Goal: Task Accomplishment & Management: Manage account settings

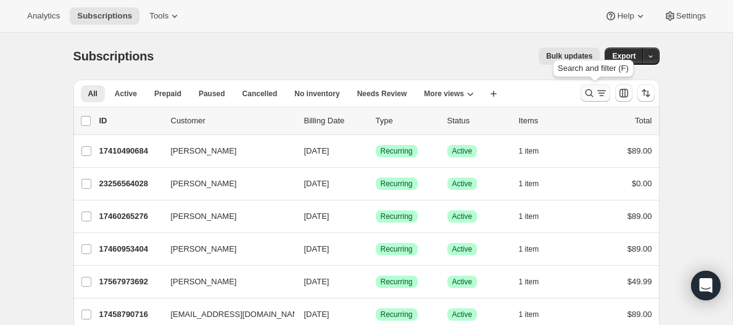
click at [597, 95] on icon "Search and filter results" at bounding box center [602, 93] width 12 height 12
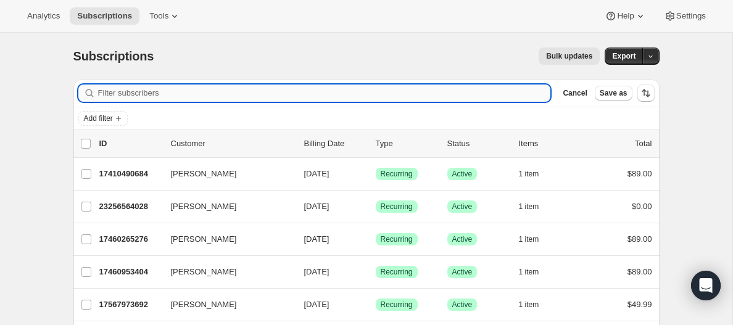
click at [125, 95] on input "Filter subscribers" at bounding box center [324, 93] width 453 height 17
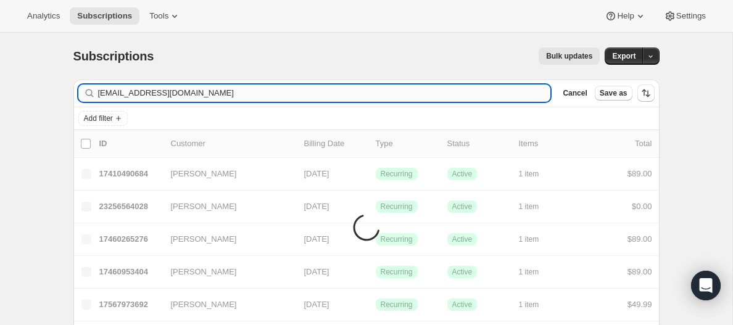
type input "[EMAIL_ADDRESS][DOMAIN_NAME]"
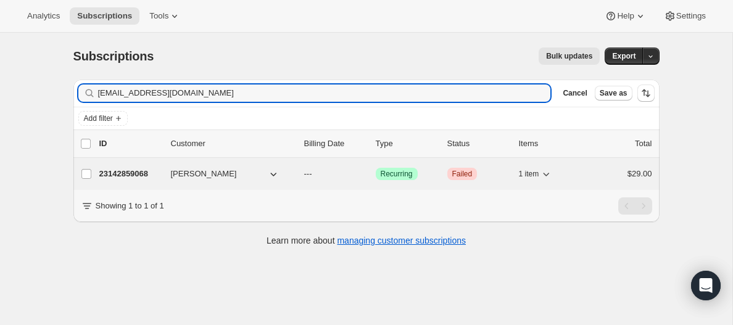
click at [193, 175] on span "[PERSON_NAME]" at bounding box center [204, 174] width 66 height 12
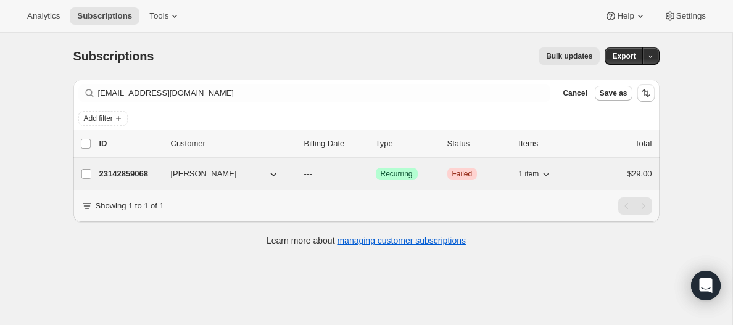
click at [131, 176] on p "23142859068" at bounding box center [130, 174] width 62 height 12
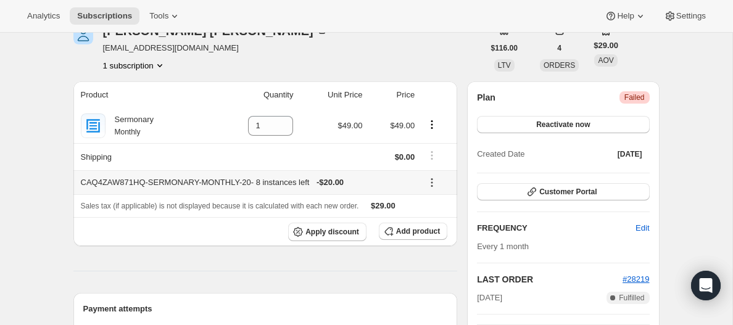
scroll to position [62, 0]
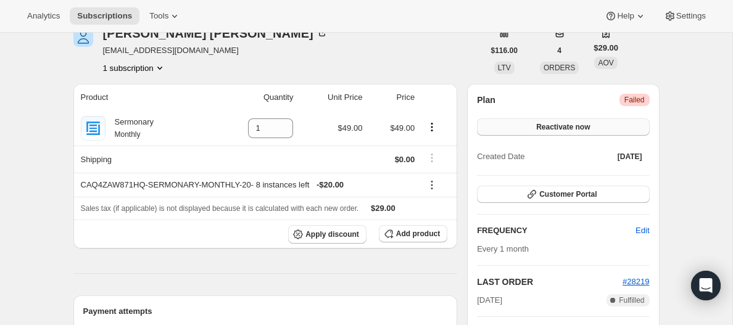
click at [578, 128] on span "Reactivate now" at bounding box center [563, 127] width 54 height 10
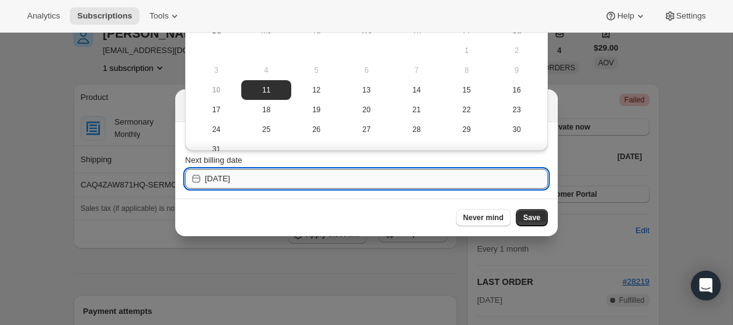
click at [356, 176] on input "[DATE]" at bounding box center [376, 179] width 343 height 20
click at [264, 93] on span "11" at bounding box center [266, 90] width 40 height 10
type input "[DATE]"
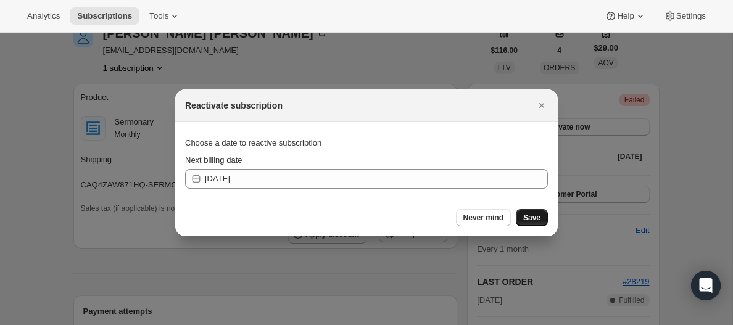
click at [533, 219] on span "Save" at bounding box center [531, 218] width 17 height 10
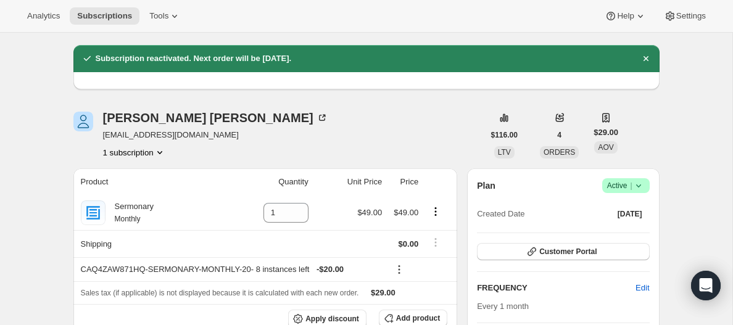
scroll to position [0, 0]
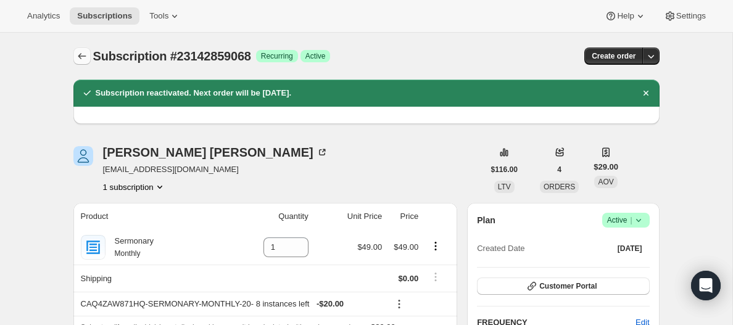
click at [81, 55] on icon "Subscriptions" at bounding box center [82, 56] width 12 height 12
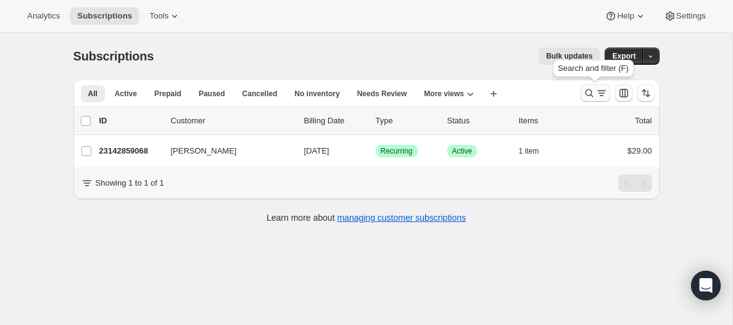
click at [598, 94] on icon "Search and filter results" at bounding box center [602, 93] width 12 height 12
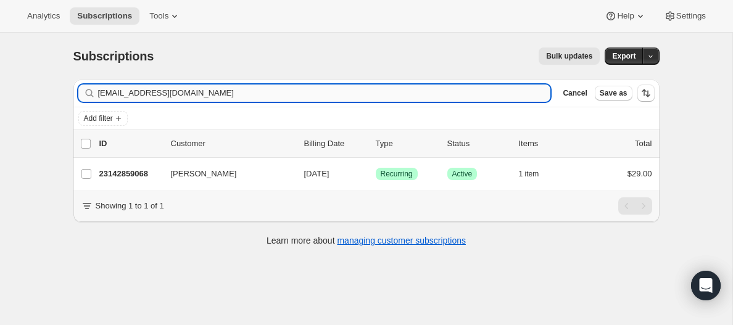
click at [198, 89] on input "[EMAIL_ADDRESS][DOMAIN_NAME]" at bounding box center [324, 93] width 453 height 17
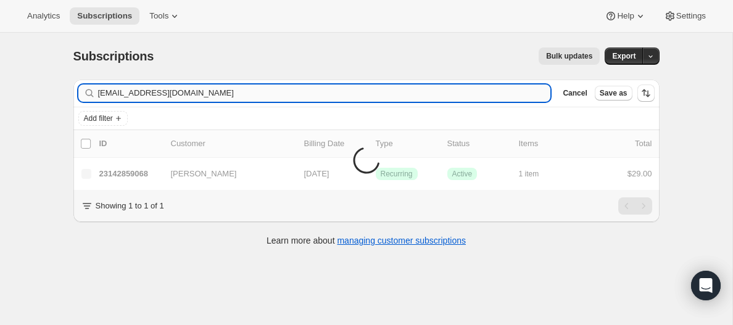
type input "[EMAIL_ADDRESS][DOMAIN_NAME]"
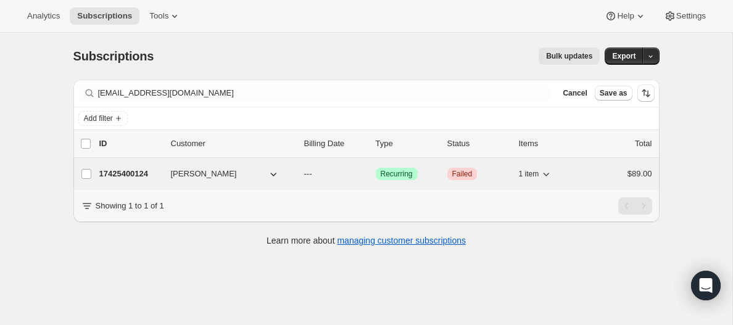
click at [136, 175] on p "17425400124" at bounding box center [130, 174] width 62 height 12
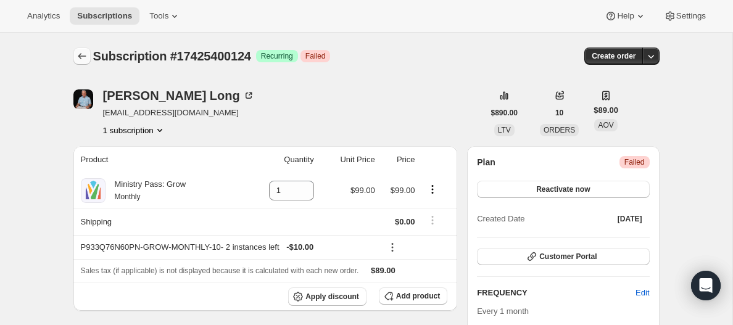
click at [81, 56] on icon "Subscriptions" at bounding box center [82, 56] width 8 height 6
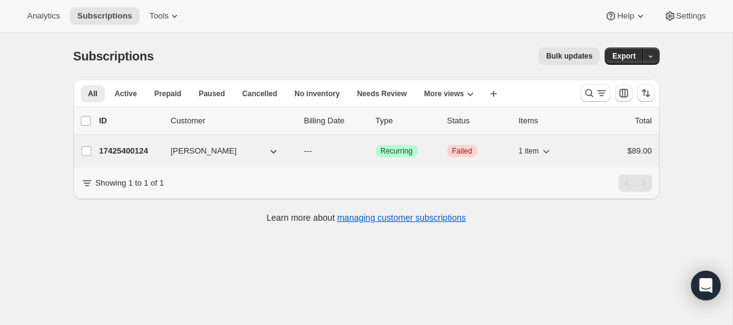
click at [134, 149] on p "17425400124" at bounding box center [130, 151] width 62 height 12
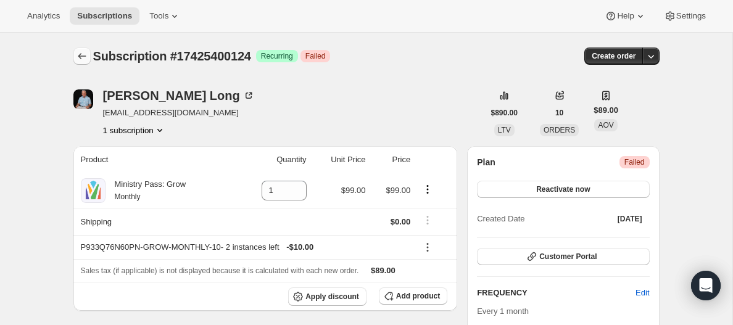
click at [81, 57] on icon "Subscriptions" at bounding box center [82, 56] width 12 height 12
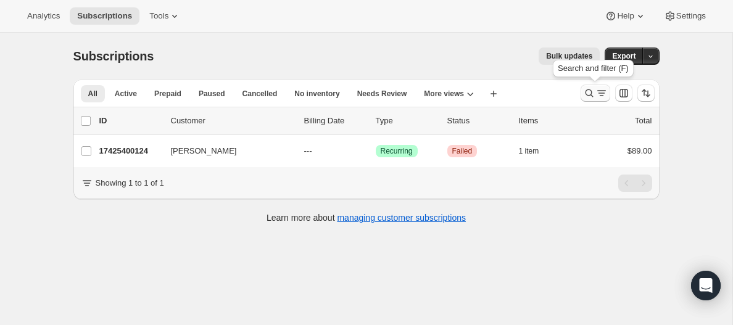
click at [596, 96] on icon "Search and filter results" at bounding box center [602, 93] width 12 height 12
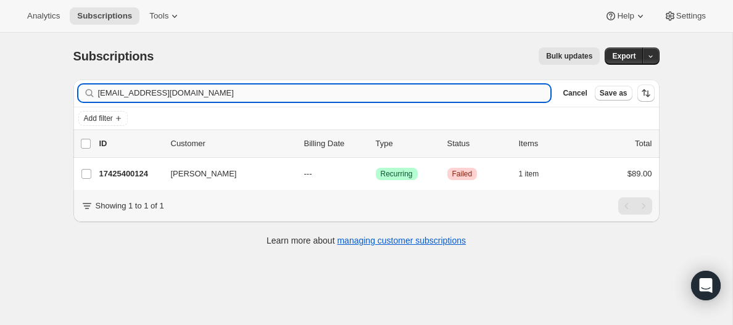
click at [132, 95] on input "[EMAIL_ADDRESS][DOMAIN_NAME]" at bounding box center [324, 93] width 453 height 17
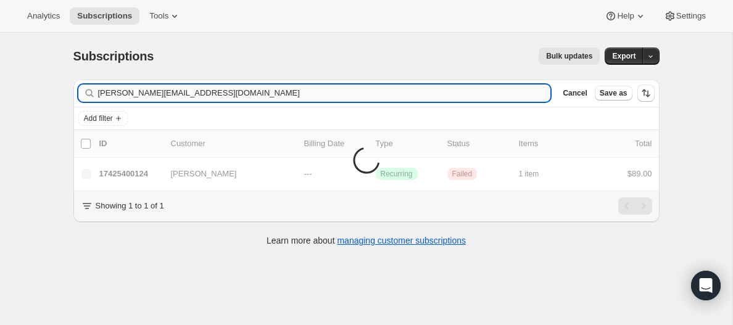
type input "[PERSON_NAME][EMAIL_ADDRESS][DOMAIN_NAME]"
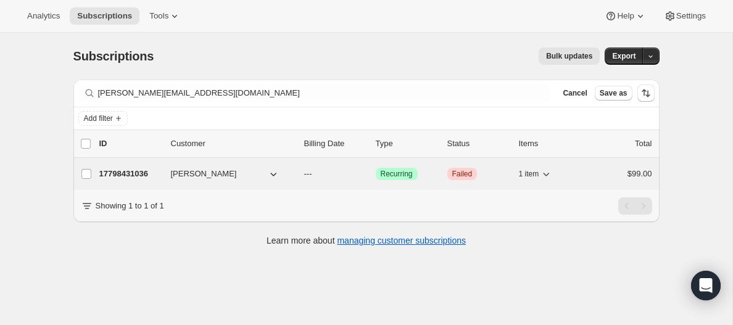
click at [207, 172] on span "[PERSON_NAME]" at bounding box center [204, 174] width 66 height 12
click at [123, 174] on p "17798431036" at bounding box center [130, 174] width 62 height 12
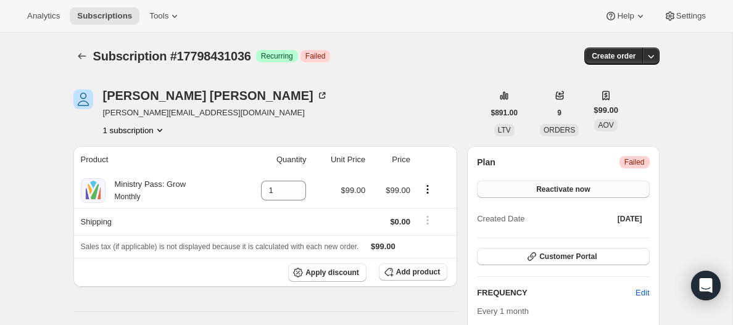
click at [569, 190] on span "Reactivate now" at bounding box center [563, 190] width 54 height 10
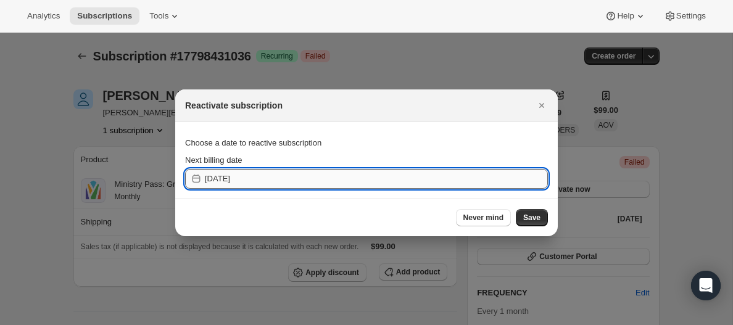
click at [314, 180] on input "[DATE]" at bounding box center [376, 179] width 343 height 20
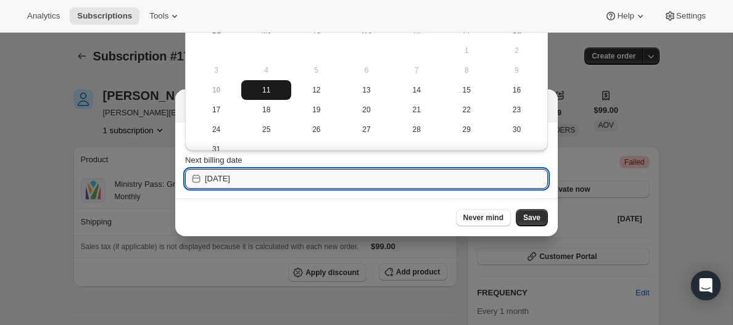
click at [264, 88] on span "11" at bounding box center [266, 90] width 40 height 10
type input "[DATE]"
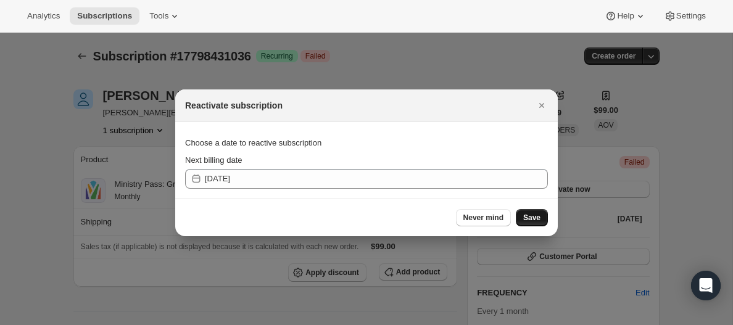
click at [531, 215] on span "Save" at bounding box center [531, 218] width 17 height 10
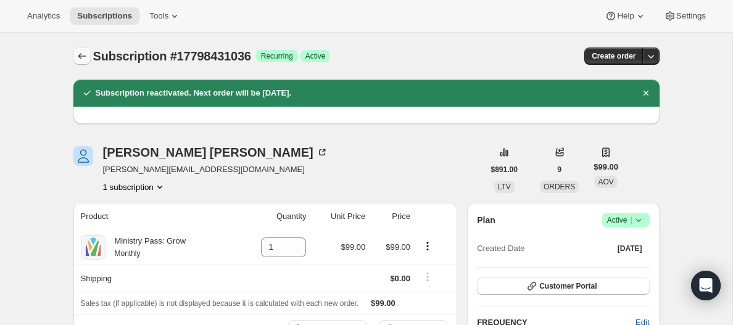
click at [82, 56] on icon "Subscriptions" at bounding box center [82, 56] width 12 height 12
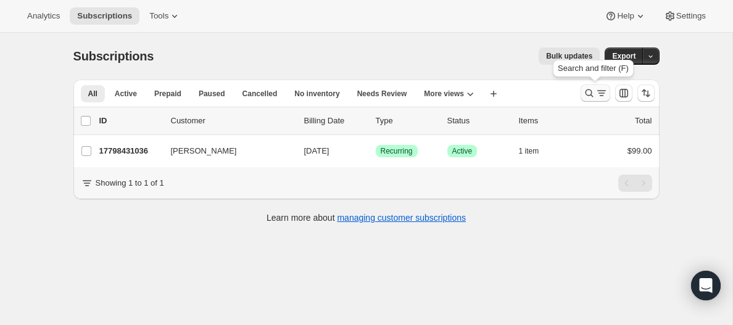
click at [594, 95] on icon "Search and filter results" at bounding box center [589, 93] width 12 height 12
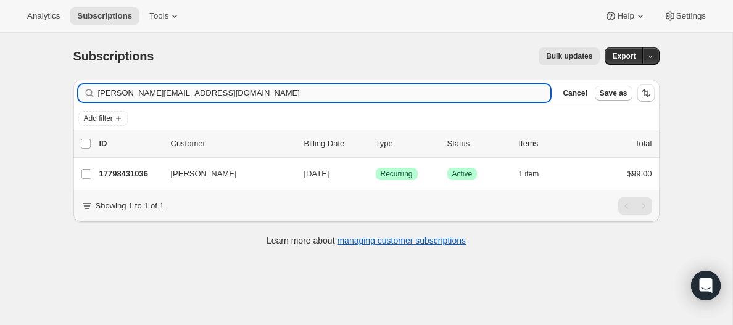
click at [246, 85] on input "[PERSON_NAME][EMAIL_ADDRESS][DOMAIN_NAME]" at bounding box center [324, 93] width 453 height 17
type input "[EMAIL_ADDRESS][DOMAIN_NAME]"
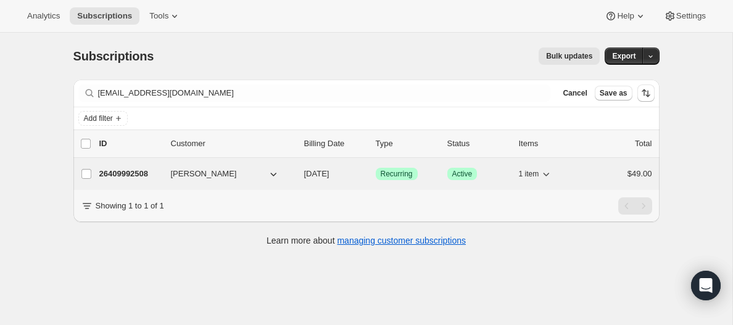
click at [122, 177] on p "26409992508" at bounding box center [130, 174] width 62 height 12
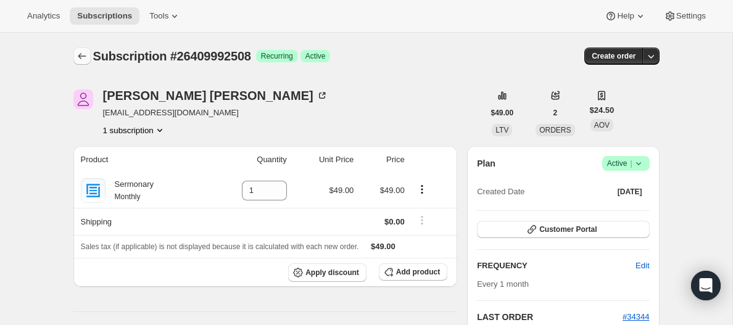
click at [86, 53] on icon "Subscriptions" at bounding box center [82, 56] width 12 height 12
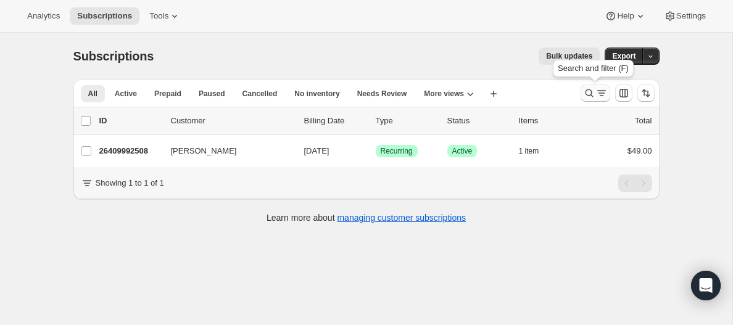
click at [602, 96] on icon "Search and filter results" at bounding box center [601, 95] width 4 height 1
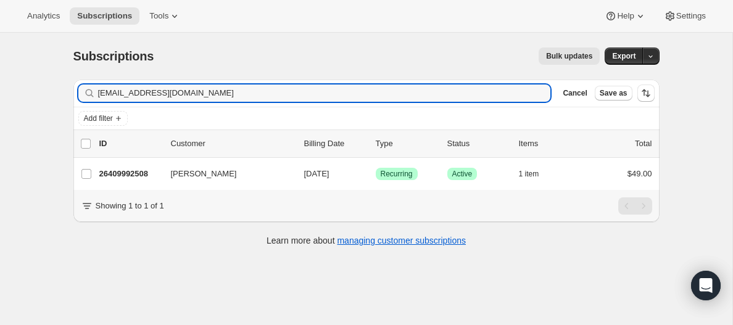
drag, startPoint x: 223, startPoint y: 99, endPoint x: 95, endPoint y: 88, distance: 128.2
click at [95, 88] on div "[EMAIL_ADDRESS][DOMAIN_NAME] Clear" at bounding box center [314, 93] width 473 height 17
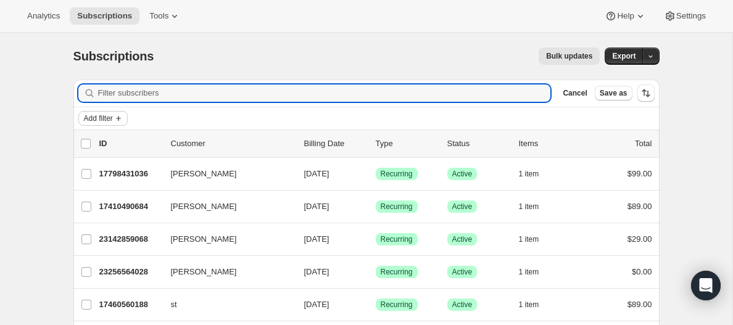
click at [121, 119] on icon "Add filter" at bounding box center [118, 118] width 5 height 5
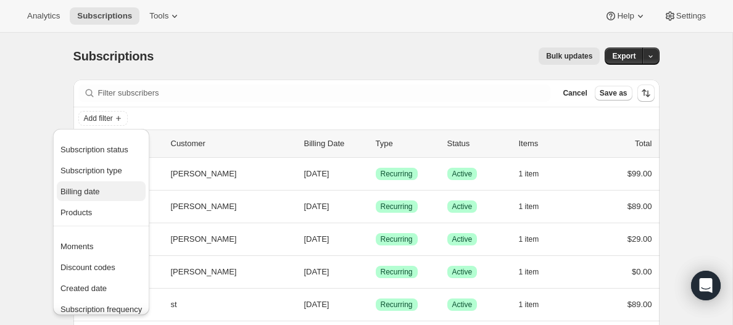
click at [88, 193] on span "Billing date" at bounding box center [80, 191] width 40 height 9
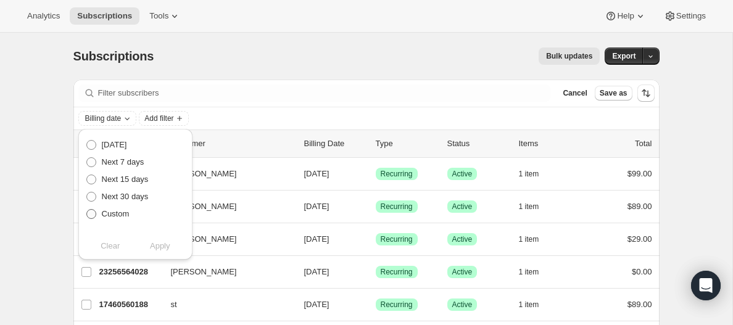
click at [91, 215] on span at bounding box center [91, 214] width 10 height 10
click at [87, 210] on input "Custom" at bounding box center [86, 209] width 1 height 1
radio input "true"
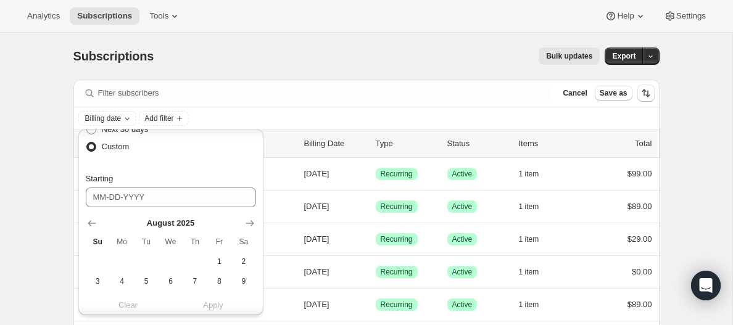
scroll to position [98, 0]
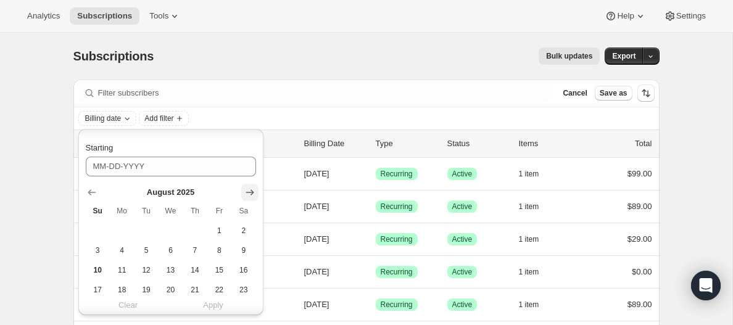
click at [250, 193] on icon "Show next month, September 2025" at bounding box center [250, 192] width 12 height 12
click at [123, 250] on span "8" at bounding box center [122, 251] width 14 height 10
type input "[DATE]"
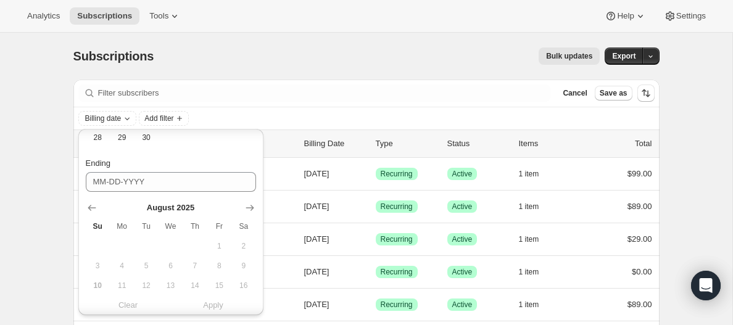
scroll to position [275, 0]
click at [250, 204] on icon "Show next month, September 2025" at bounding box center [250, 203] width 12 height 12
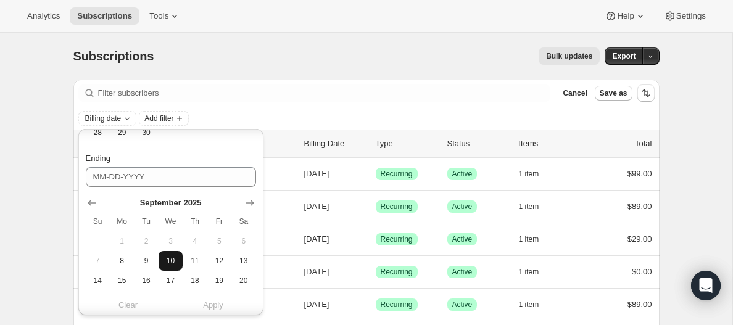
click at [171, 262] on span "10" at bounding box center [171, 261] width 14 height 10
type input "[DATE]"
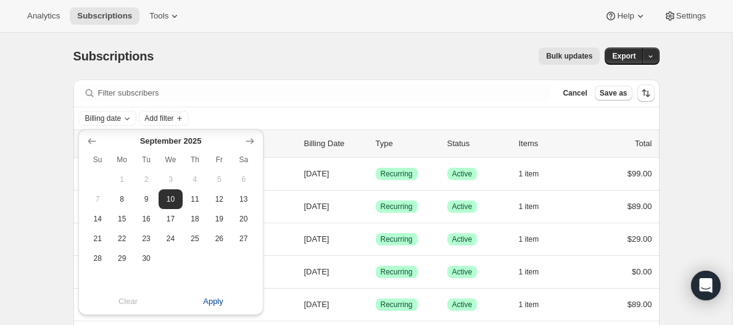
click at [215, 302] on span "Apply" at bounding box center [213, 302] width 20 height 12
click at [240, 119] on icon "Add filter" at bounding box center [237, 118] width 5 height 5
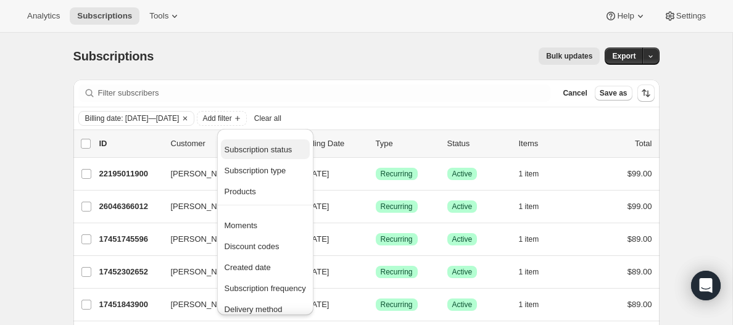
click at [260, 149] on span "Subscription status" at bounding box center [259, 149] width 68 height 9
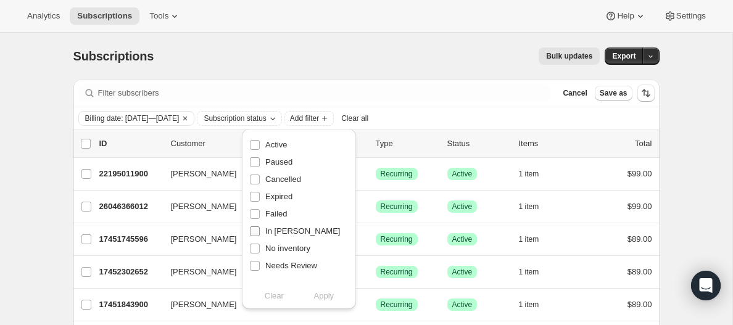
click at [254, 231] on input "In [PERSON_NAME]" at bounding box center [255, 232] width 10 height 10
checkbox input "true"
click at [323, 298] on span "Apply" at bounding box center [324, 296] width 20 height 12
click at [87, 142] on input "0 selected" at bounding box center [86, 144] width 10 height 10
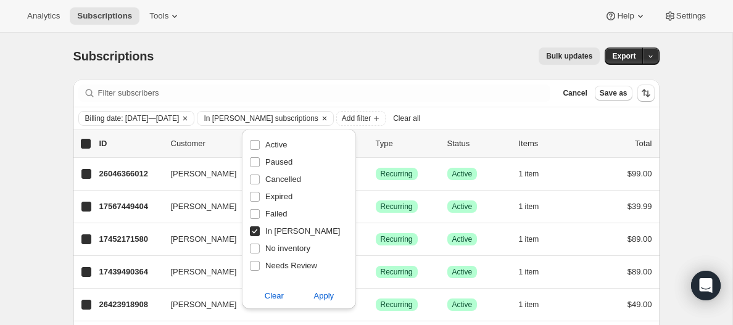
checkbox input "true"
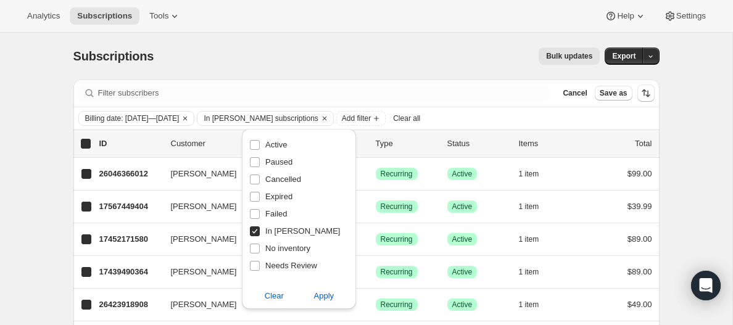
checkbox input "true"
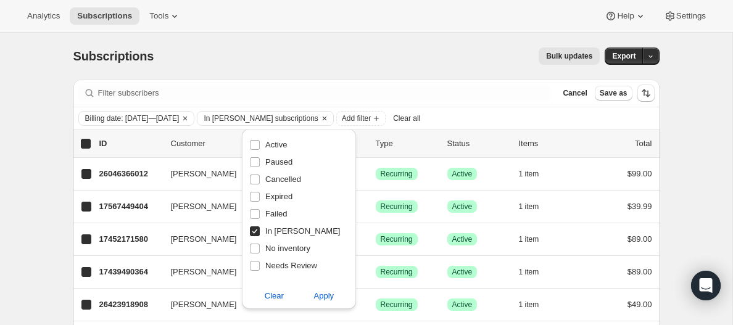
checkbox input "true"
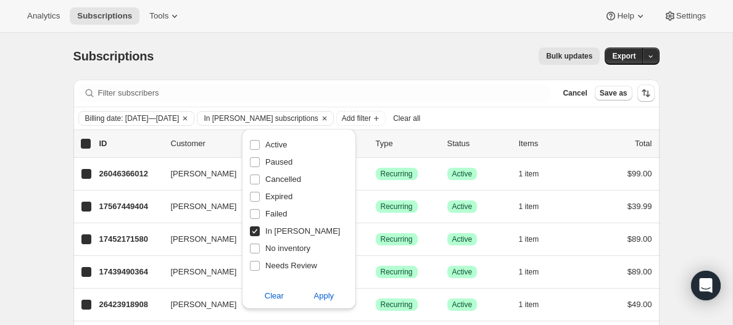
checkbox input "true"
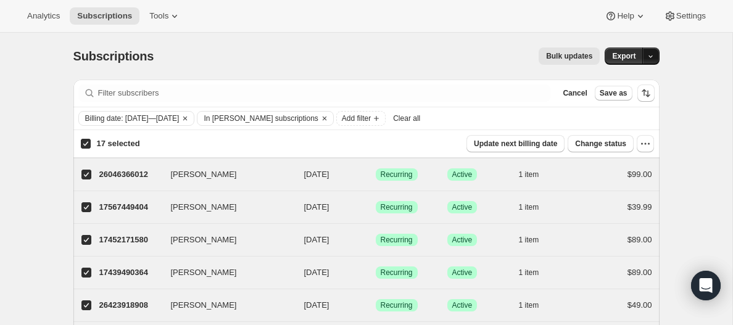
click at [651, 55] on icon "button" at bounding box center [651, 56] width 8 height 8
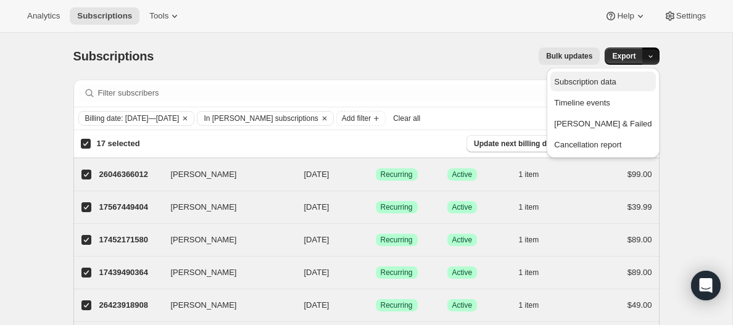
click at [616, 82] on span "Subscription data" at bounding box center [585, 81] width 62 height 9
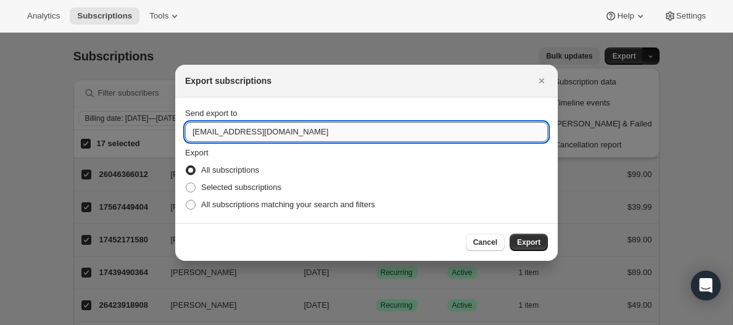
click at [223, 131] on input "[EMAIL_ADDRESS][DOMAIN_NAME]" at bounding box center [366, 132] width 363 height 20
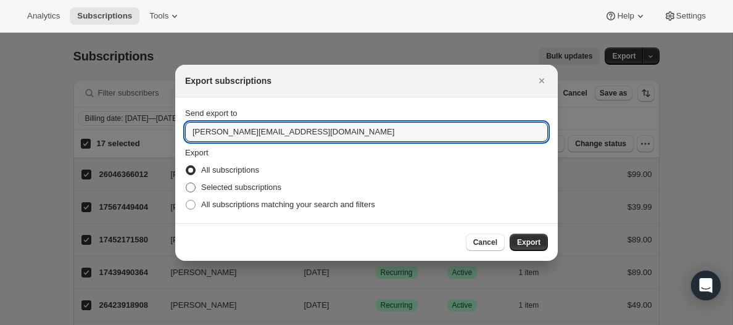
type input "[PERSON_NAME][EMAIL_ADDRESS][DOMAIN_NAME]"
click at [191, 189] on span ":r112:" at bounding box center [191, 188] width 10 height 10
click at [186, 183] on input "Selected subscriptions" at bounding box center [186, 183] width 1 height 1
radio input "true"
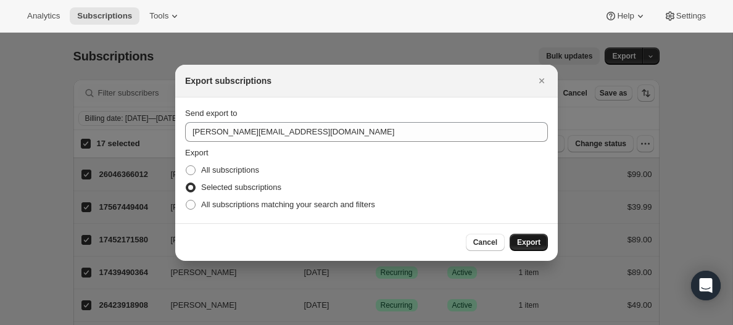
click at [522, 243] on span "Export" at bounding box center [528, 243] width 23 height 10
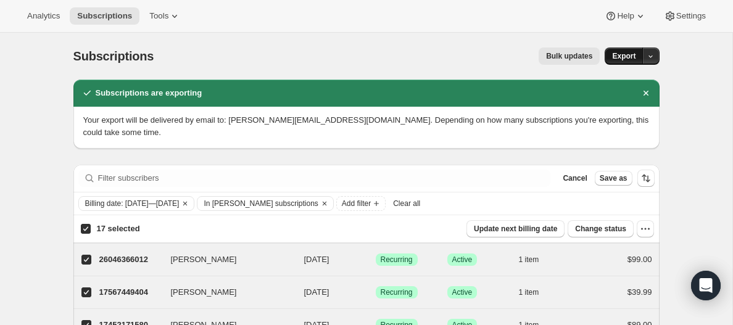
click at [630, 57] on span "Export" at bounding box center [623, 56] width 23 height 10
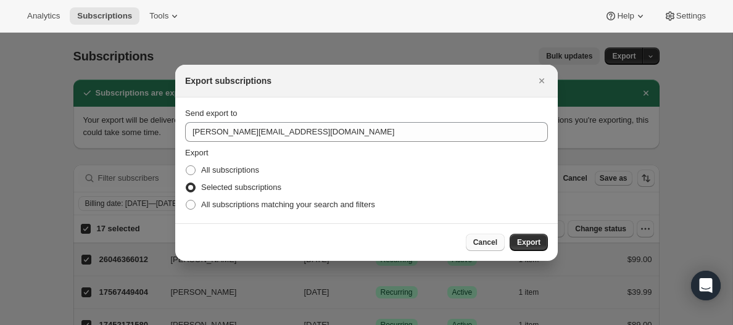
click at [485, 246] on span "Cancel" at bounding box center [485, 243] width 24 height 10
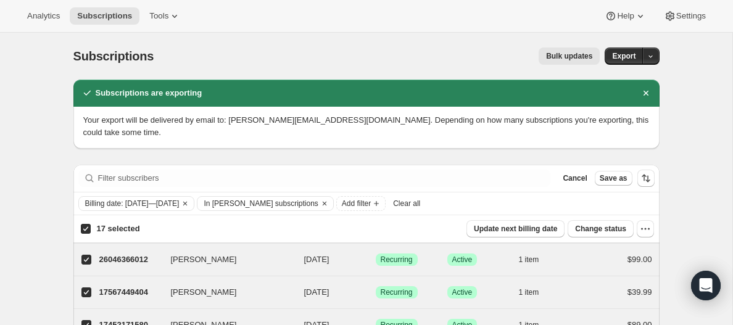
click at [425, 209] on button "Clear all" at bounding box center [406, 203] width 37 height 15
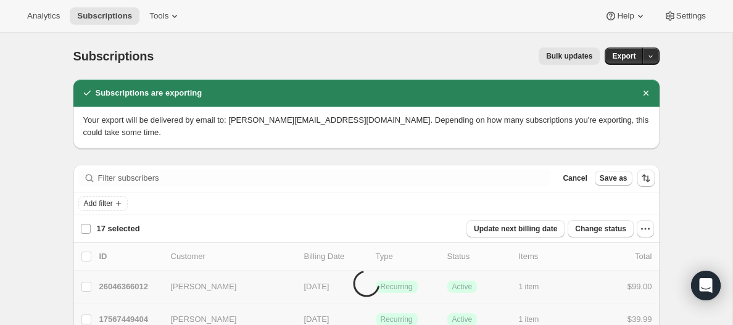
checkbox input "false"
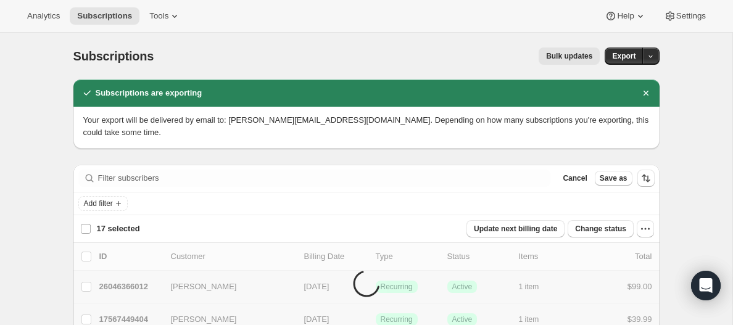
checkbox input "false"
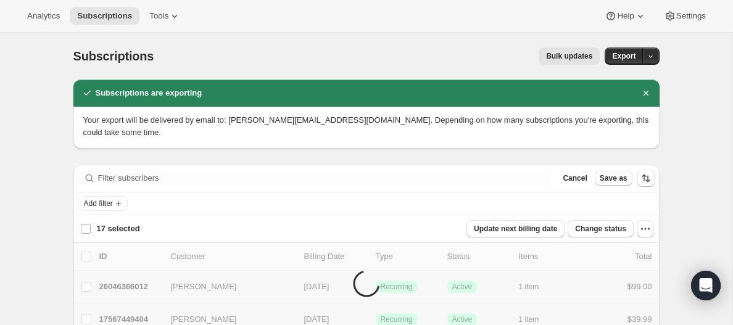
checkbox input "false"
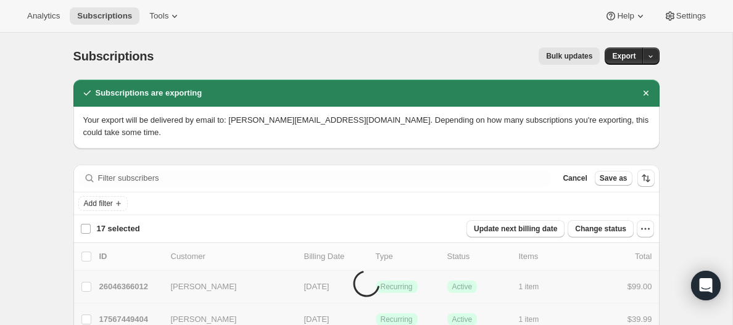
checkbox input "false"
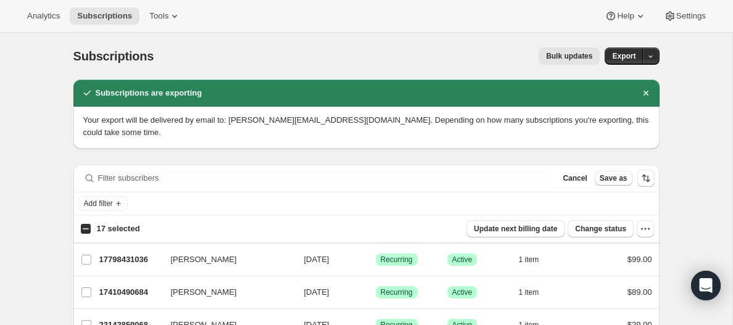
click at [85, 230] on input "17 selected" at bounding box center [86, 229] width 10 height 10
checkbox input "true"
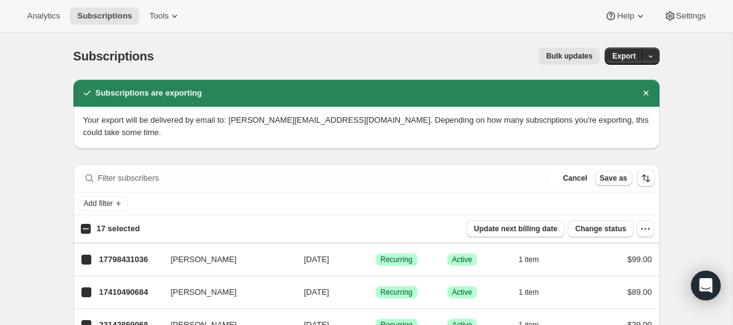
checkbox input "true"
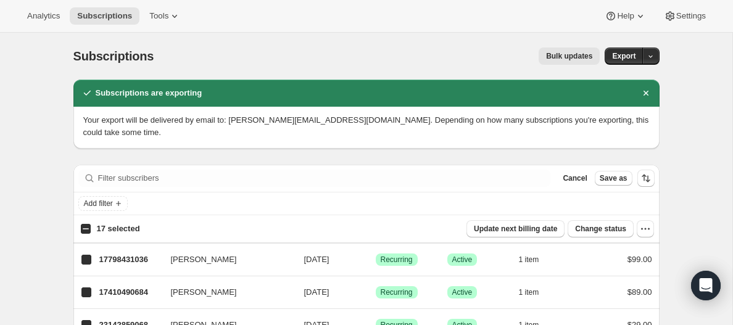
checkbox input "true"
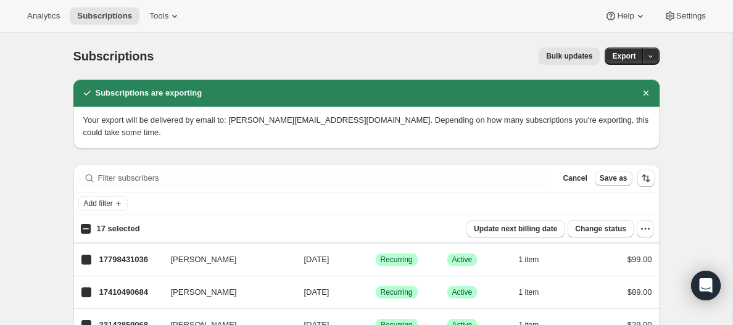
checkbox input "true"
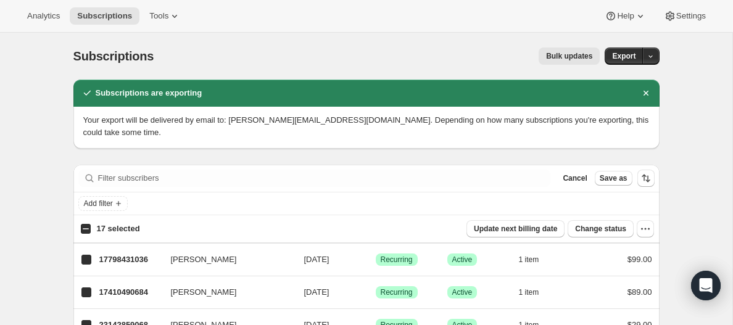
checkbox input "true"
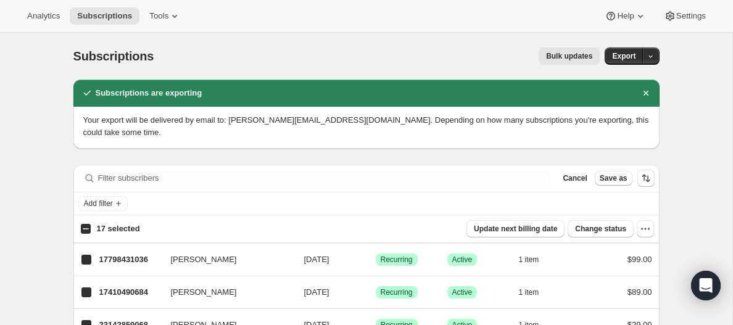
checkbox input "true"
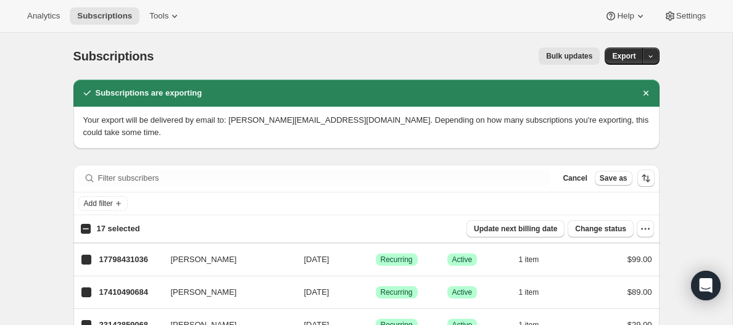
checkbox input "true"
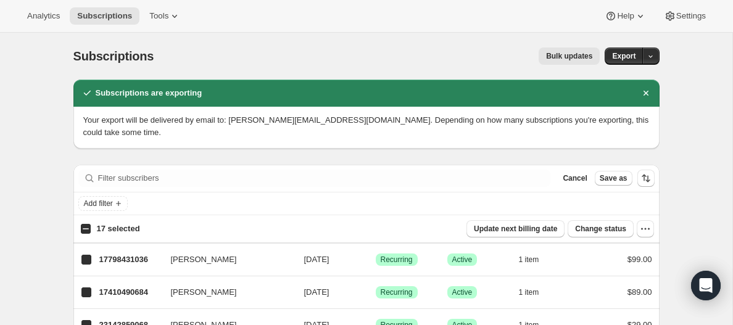
checkbox input "true"
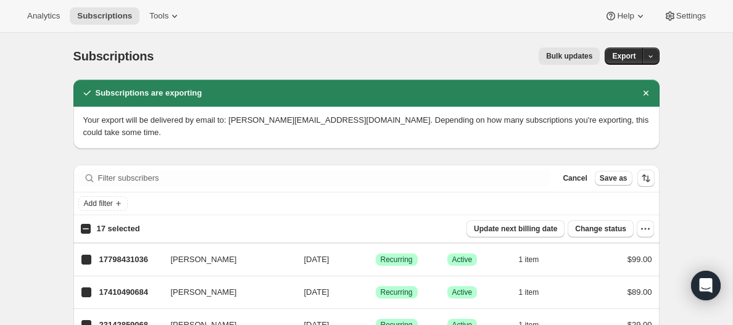
checkbox input "true"
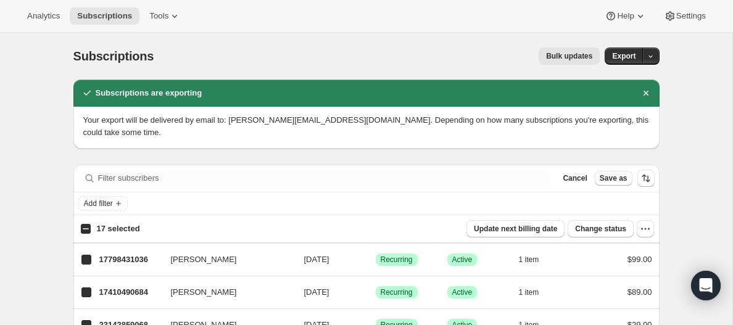
checkbox input "true"
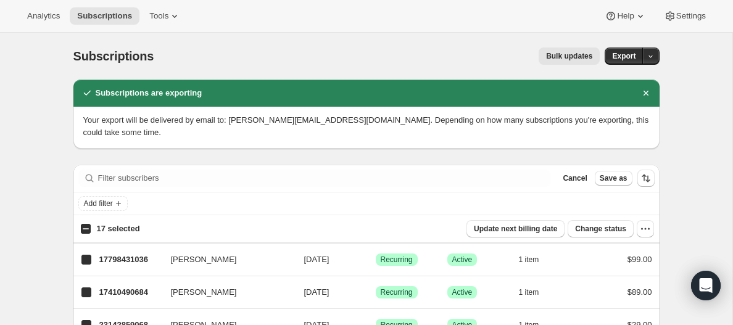
checkbox input "true"
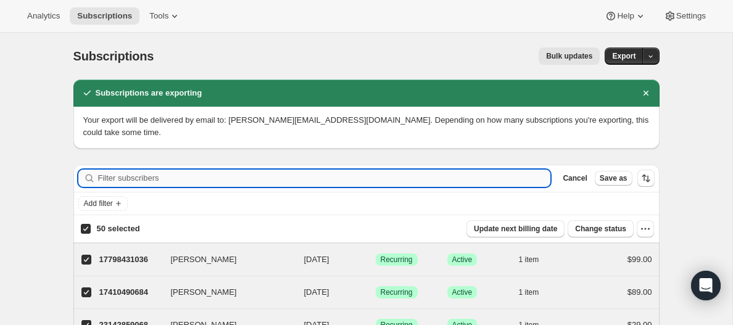
click at [123, 177] on input "Filter subscribers" at bounding box center [324, 178] width 453 height 17
paste input "[EMAIL_ADDRESS][DOMAIN_NAME]"
type input "[EMAIL_ADDRESS][DOMAIN_NAME]"
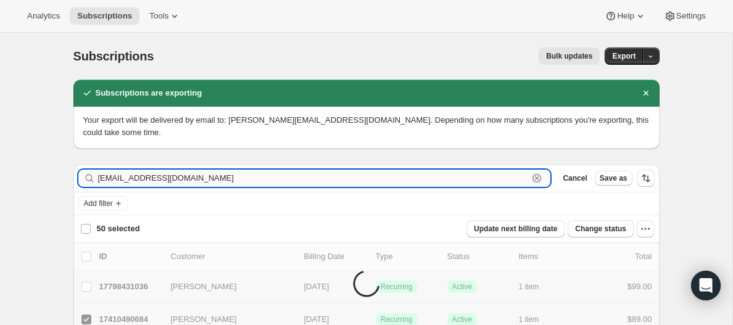
checkbox input "false"
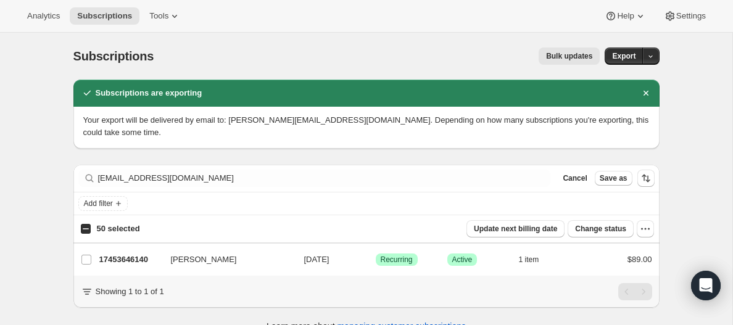
click at [86, 230] on input "50 selected" at bounding box center [86, 229] width 10 height 10
checkbox input "true"
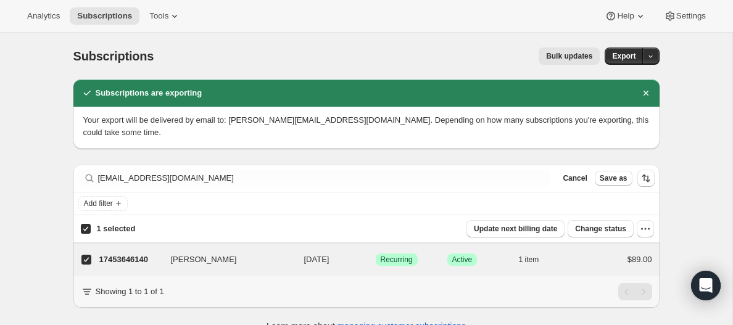
click at [84, 229] on input "1 selected" at bounding box center [86, 229] width 10 height 10
checkbox input "false"
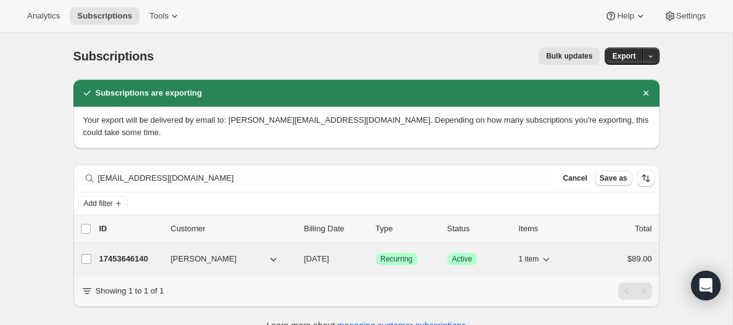
click at [116, 259] on p "17453646140" at bounding box center [130, 259] width 62 height 12
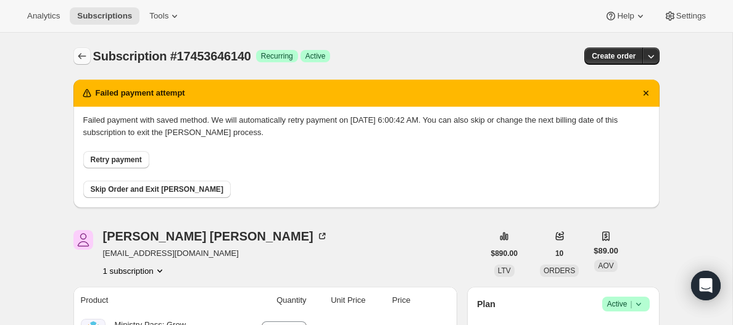
click at [85, 53] on icon "Subscriptions" at bounding box center [82, 56] width 12 height 12
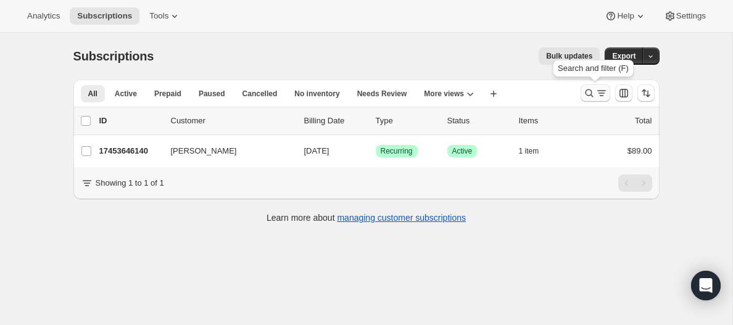
click at [600, 91] on icon "Search and filter results" at bounding box center [602, 93] width 12 height 12
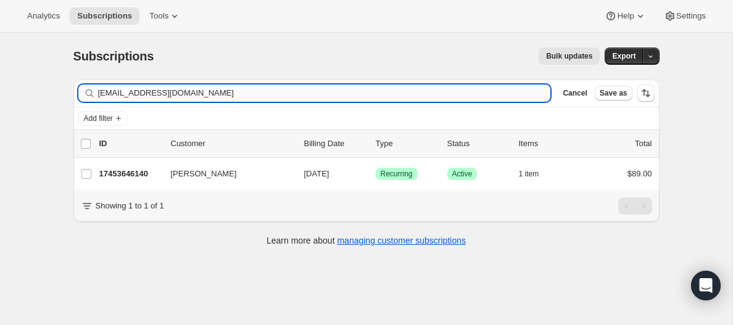
click at [164, 91] on input "[EMAIL_ADDRESS][DOMAIN_NAME]" at bounding box center [324, 93] width 453 height 17
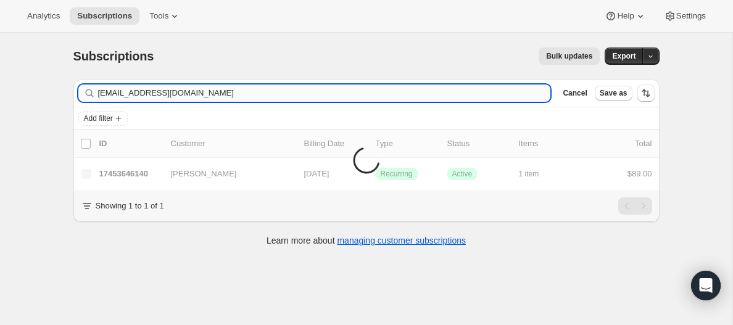
type input "[EMAIL_ADDRESS][DOMAIN_NAME]"
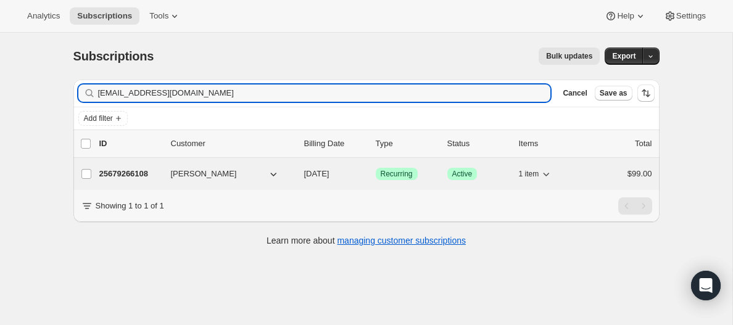
click at [126, 176] on p "25679266108" at bounding box center [130, 174] width 62 height 12
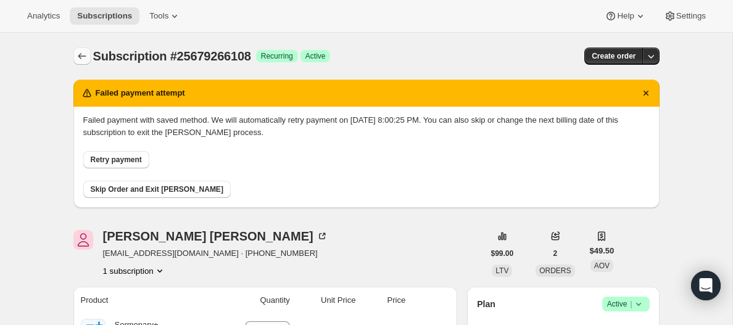
click at [80, 56] on icon "Subscriptions" at bounding box center [82, 56] width 8 height 6
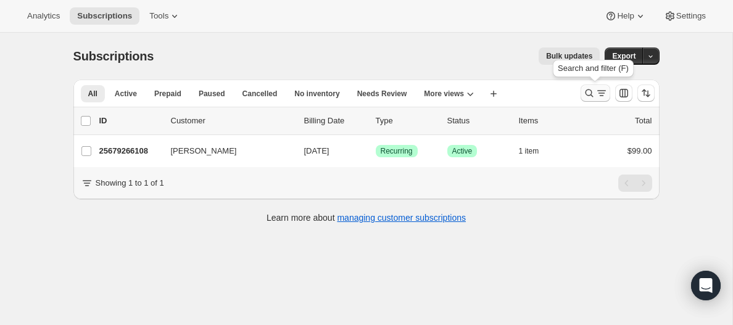
click at [603, 94] on icon "Search and filter results" at bounding box center [602, 93] width 12 height 12
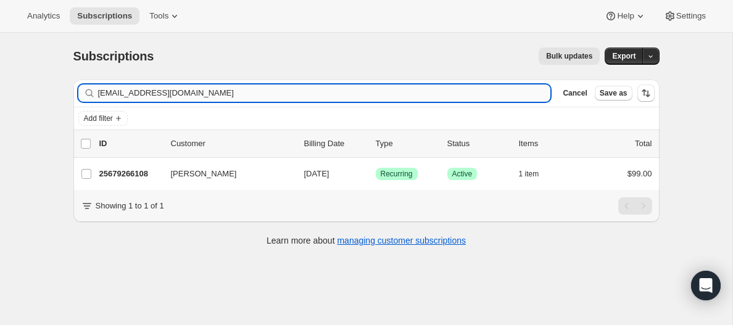
click at [122, 90] on input "[EMAIL_ADDRESS][DOMAIN_NAME]" at bounding box center [324, 93] width 453 height 17
type input "[EMAIL_ADDRESS][DOMAIN_NAME]"
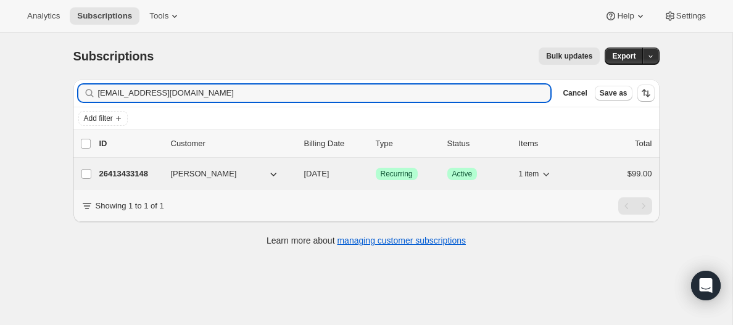
click at [118, 175] on p "26413433148" at bounding box center [130, 174] width 62 height 12
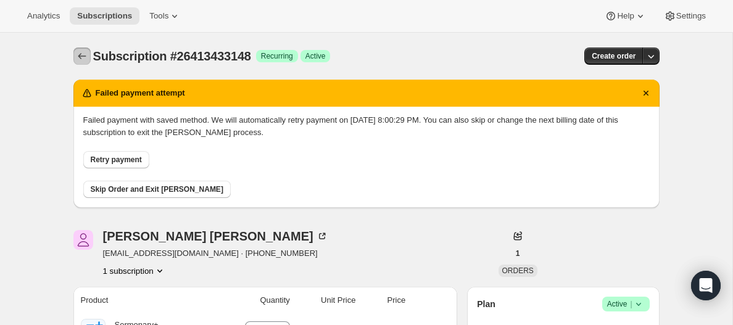
click at [78, 54] on icon "Subscriptions" at bounding box center [82, 56] width 12 height 12
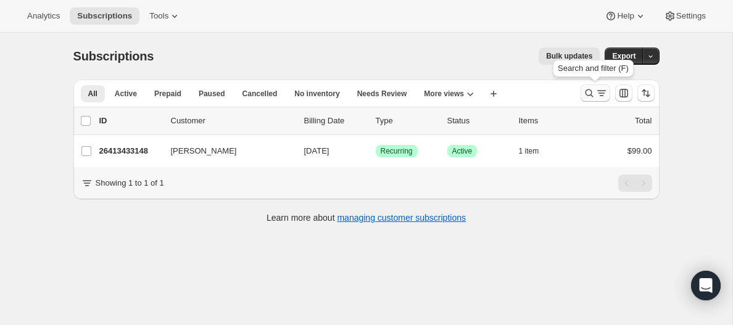
click at [594, 94] on icon "Search and filter results" at bounding box center [589, 93] width 12 height 12
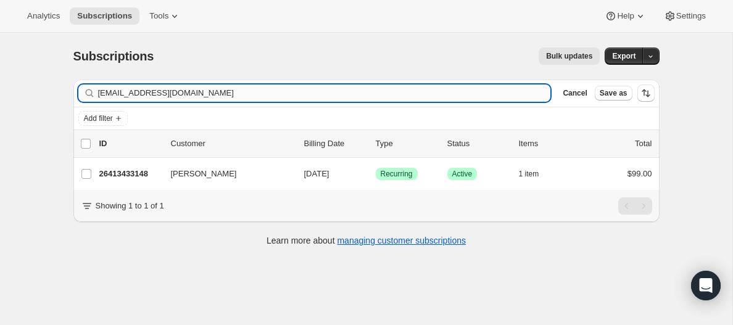
click at [139, 89] on input "[EMAIL_ADDRESS][DOMAIN_NAME]" at bounding box center [324, 93] width 453 height 17
click at [119, 98] on input "[EMAIL_ADDRESS][DOMAIN_NAME]" at bounding box center [313, 93] width 431 height 17
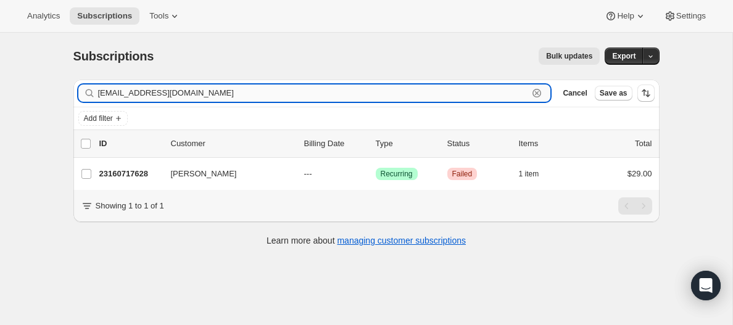
click at [119, 98] on input "[EMAIL_ADDRESS][DOMAIN_NAME]" at bounding box center [313, 93] width 431 height 17
paste input "vic4wilson@ao"
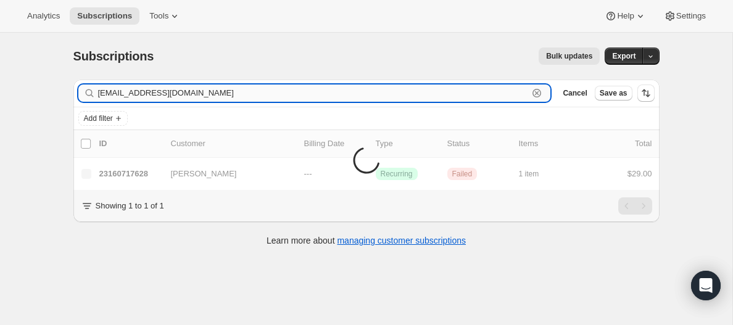
type input "[EMAIL_ADDRESS][DOMAIN_NAME]"
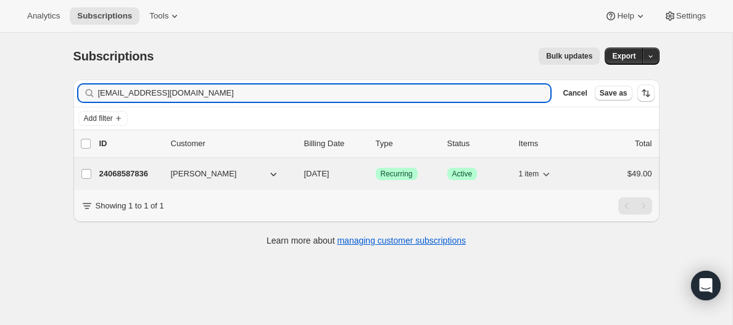
click at [125, 175] on p "24068587836" at bounding box center [130, 174] width 62 height 12
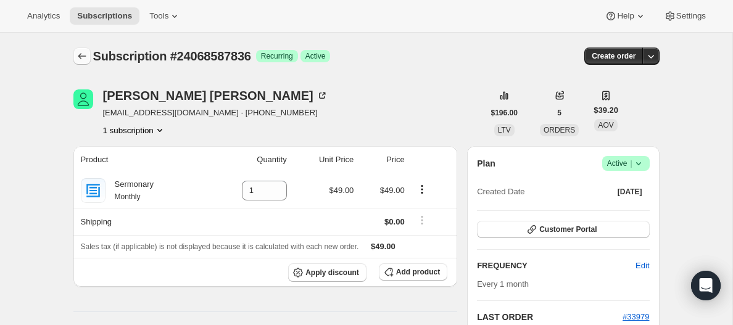
click at [83, 56] on icon "Subscriptions" at bounding box center [82, 56] width 12 height 12
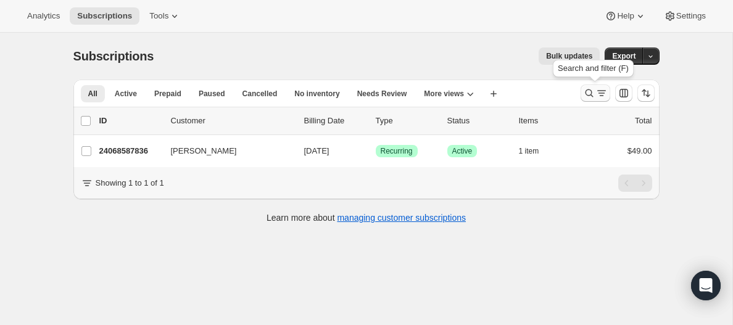
click at [593, 94] on icon "Search and filter results" at bounding box center [589, 93] width 12 height 12
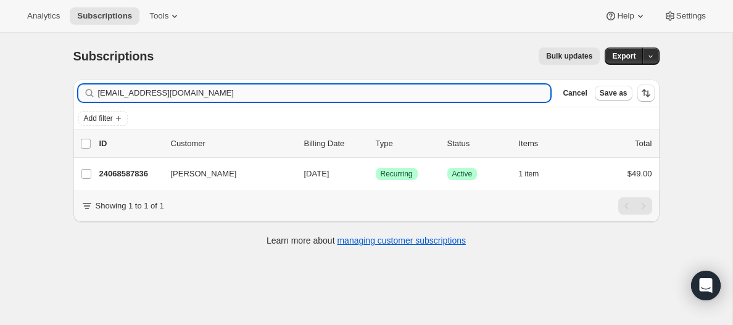
click at [199, 94] on input "[EMAIL_ADDRESS][DOMAIN_NAME]" at bounding box center [324, 93] width 453 height 17
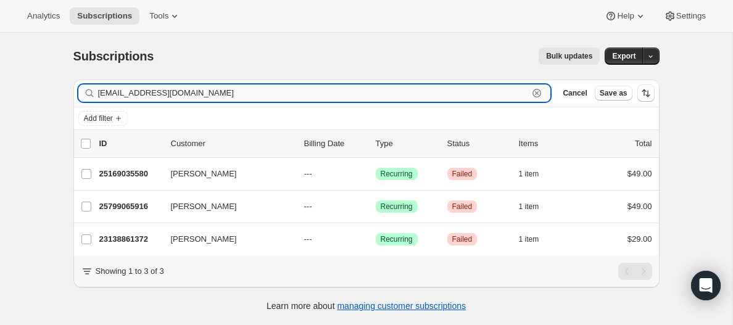
click at [128, 95] on input "[EMAIL_ADDRESS][DOMAIN_NAME]" at bounding box center [313, 93] width 431 height 17
paste input "tryhimandsee3.7"
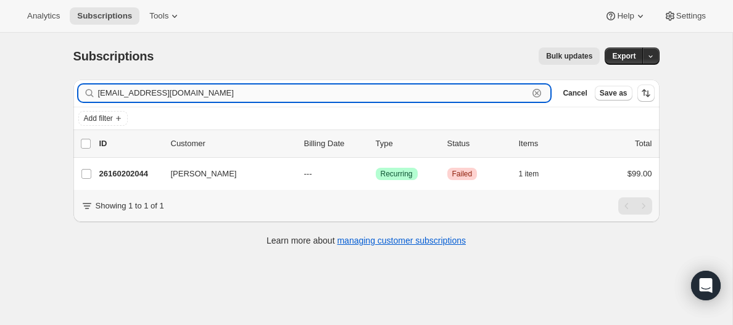
click at [146, 92] on input "[EMAIL_ADDRESS][DOMAIN_NAME]" at bounding box center [313, 93] width 431 height 17
paste input "info@bedrocksarasota"
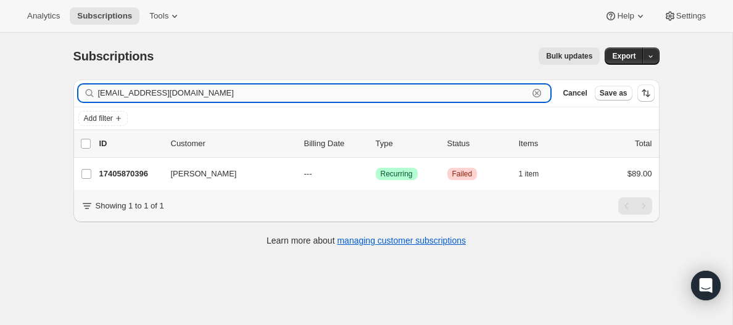
click at [135, 96] on input "[EMAIL_ADDRESS][DOMAIN_NAME]" at bounding box center [313, 93] width 431 height 17
paste input "[EMAIL_ADDRESS][DOMAIN_NAME]"
click at [143, 96] on input "[EMAIL_ADDRESS][DOMAIN_NAME]" at bounding box center [313, 93] width 431 height 17
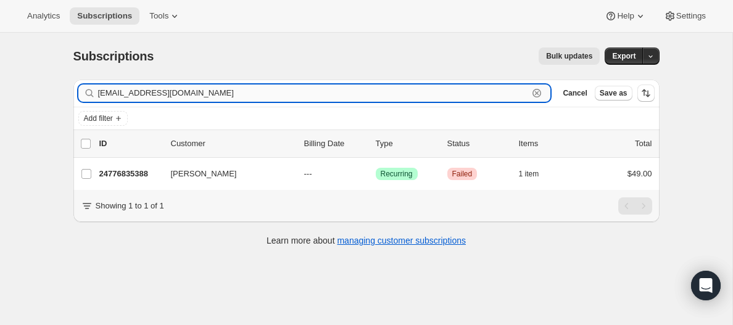
click at [143, 96] on input "[EMAIL_ADDRESS][DOMAIN_NAME]" at bounding box center [313, 93] width 431 height 17
paste input "[EMAIL_ADDRESS][DOMAIN_NAME]"
click at [180, 93] on input "[EMAIL_ADDRESS][DOMAIN_NAME]" at bounding box center [313, 93] width 431 height 17
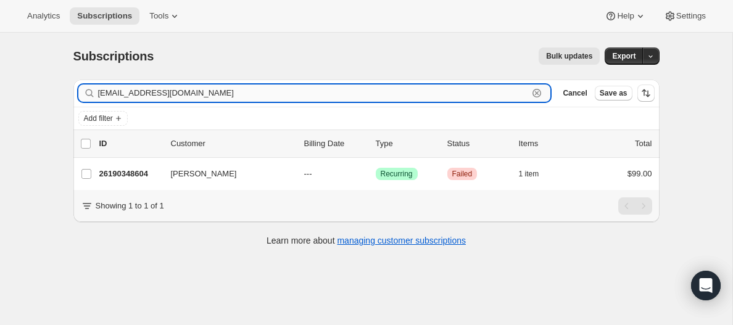
click at [180, 93] on input "[EMAIL_ADDRESS][DOMAIN_NAME]" at bounding box center [313, 93] width 431 height 17
paste input "michaelkufa2"
click at [166, 96] on input "[EMAIL_ADDRESS][DOMAIN_NAME]" at bounding box center [313, 93] width 431 height 17
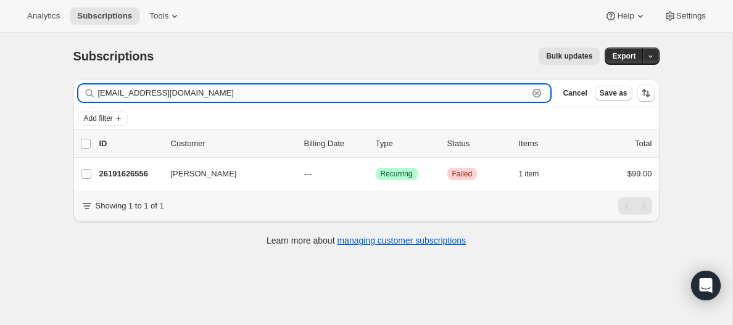
click at [166, 96] on input "[EMAIL_ADDRESS][DOMAIN_NAME]" at bounding box center [313, 93] width 431 height 17
paste input "[EMAIL_ADDRESS]"
click at [152, 93] on input "[EMAIL_ADDRESS][DOMAIN_NAME]" at bounding box center [313, 93] width 431 height 17
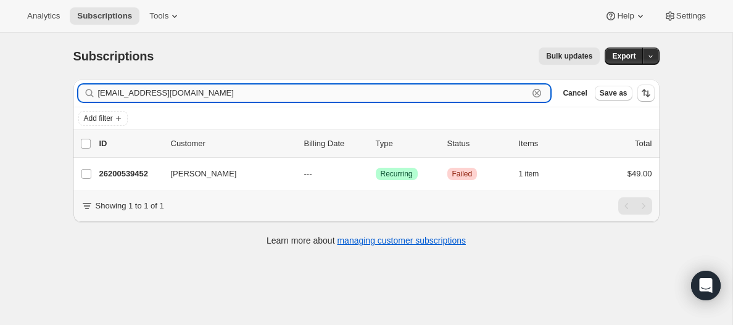
click at [152, 93] on input "[EMAIL_ADDRESS][DOMAIN_NAME]" at bounding box center [313, 93] width 431 height 17
paste input "[EMAIL_ADDRESS][DOMAIN_NAME]"
type input "[EMAIL_ADDRESS]"
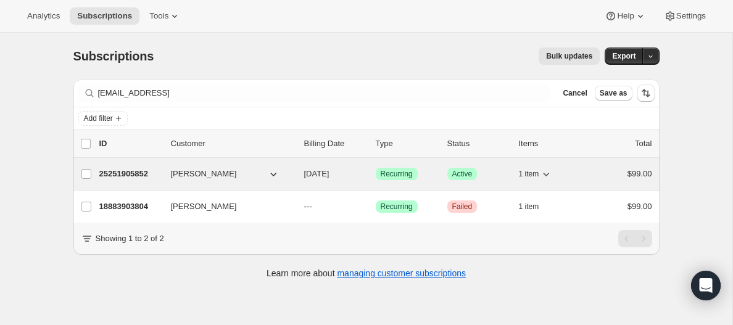
click at [125, 174] on p "25251905852" at bounding box center [130, 174] width 62 height 12
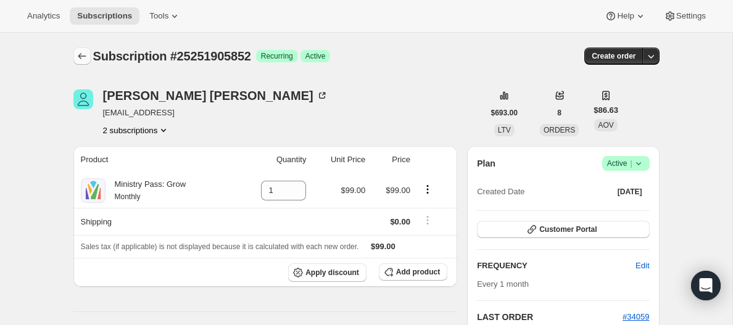
click at [80, 54] on icon "Subscriptions" at bounding box center [82, 56] width 8 height 6
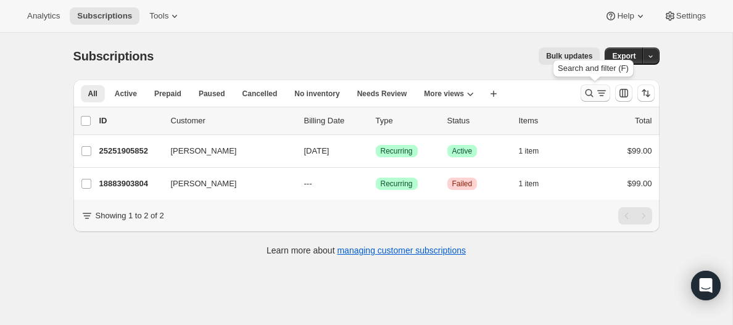
click at [602, 93] on icon "Search and filter results" at bounding box center [602, 93] width 12 height 12
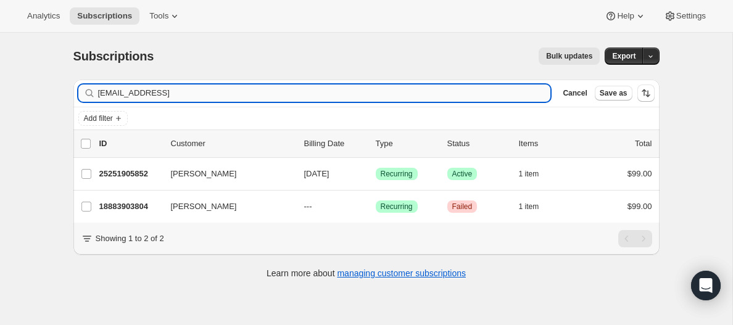
click at [168, 93] on input "[EMAIL_ADDRESS]" at bounding box center [324, 93] width 453 height 17
type input "[PERSON_NAME][EMAIL_ADDRESS][DOMAIN_NAME]"
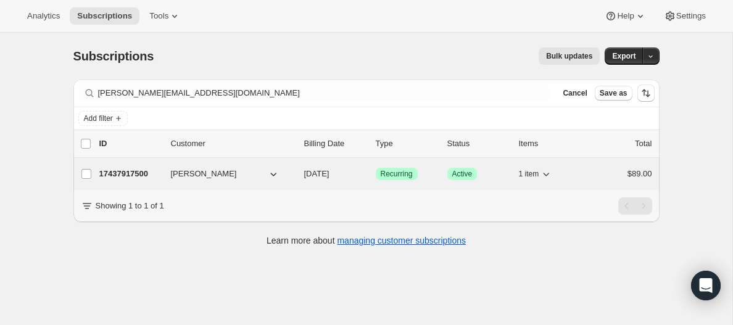
click at [139, 173] on p "17437917500" at bounding box center [130, 174] width 62 height 12
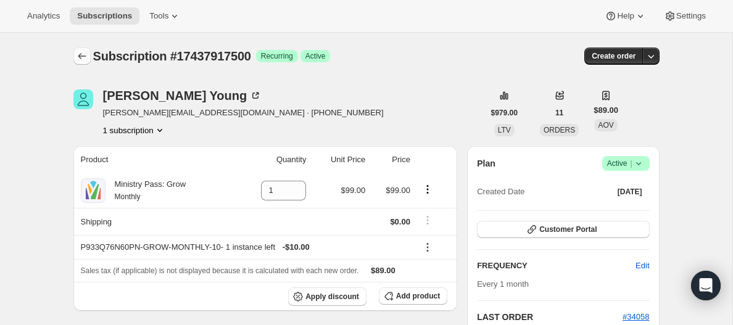
click at [82, 55] on icon "Subscriptions" at bounding box center [82, 56] width 12 height 12
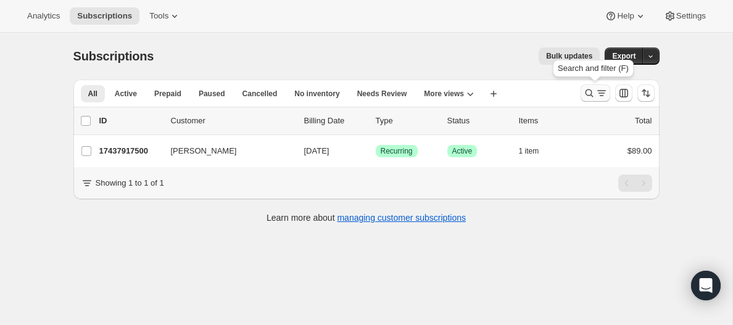
click at [598, 93] on icon "Search and filter results" at bounding box center [602, 93] width 12 height 12
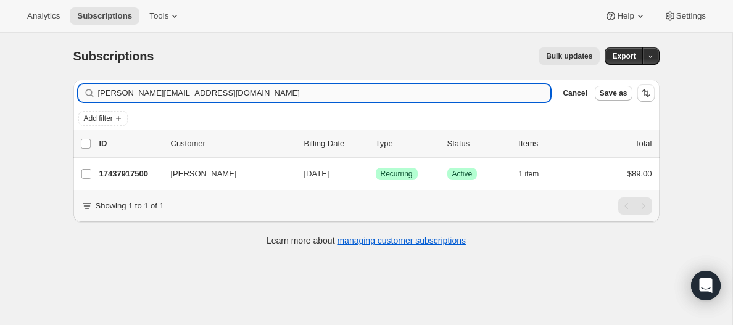
click at [128, 98] on input "[PERSON_NAME][EMAIL_ADDRESS][DOMAIN_NAME]" at bounding box center [324, 93] width 453 height 17
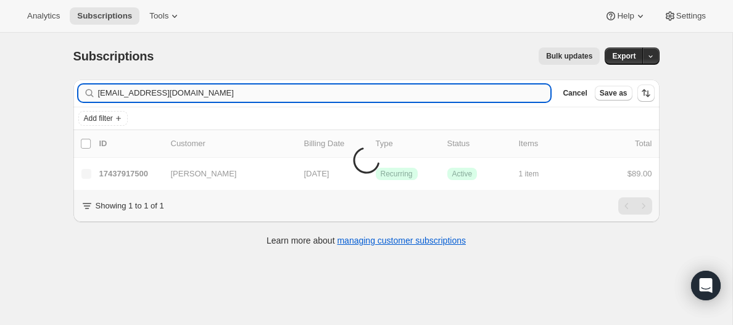
type input "[EMAIL_ADDRESS][DOMAIN_NAME]"
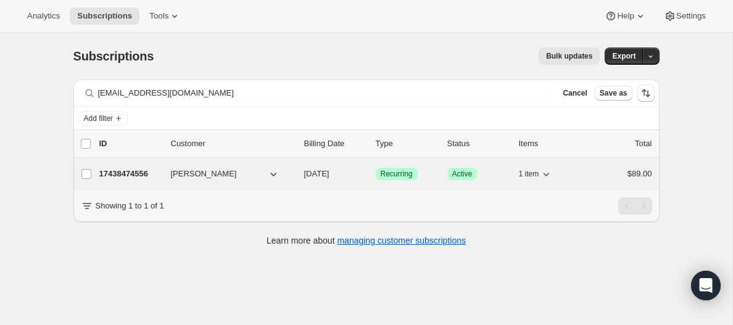
click at [140, 173] on p "17438474556" at bounding box center [130, 174] width 62 height 12
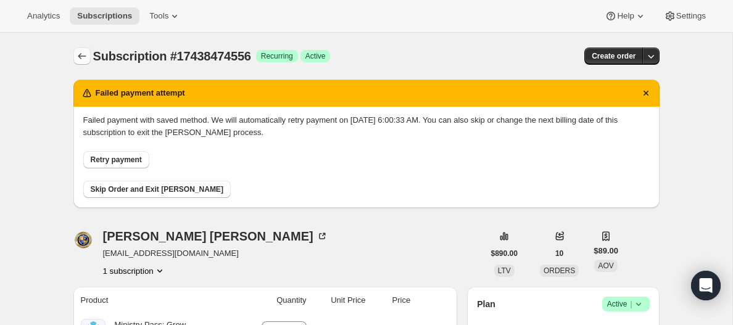
click at [81, 50] on button "Subscriptions" at bounding box center [81, 56] width 17 height 17
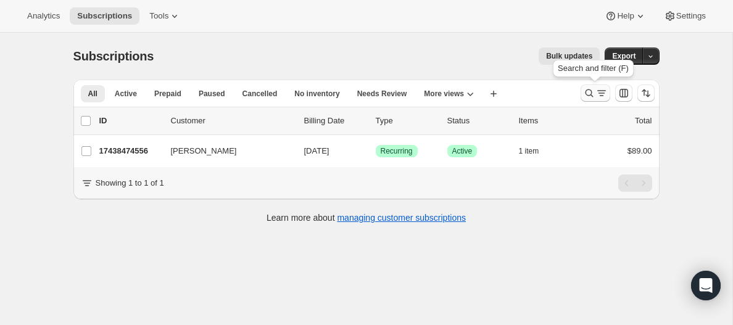
click at [598, 93] on icon "Search and filter results" at bounding box center [602, 93] width 12 height 12
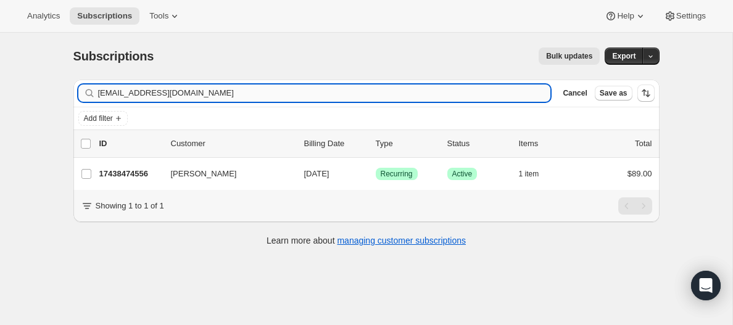
click at [224, 86] on input "[EMAIL_ADDRESS][DOMAIN_NAME]" at bounding box center [324, 93] width 453 height 17
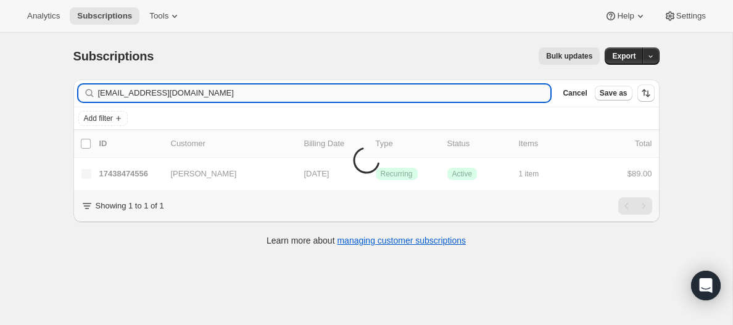
type input "[EMAIL_ADDRESS][DOMAIN_NAME]"
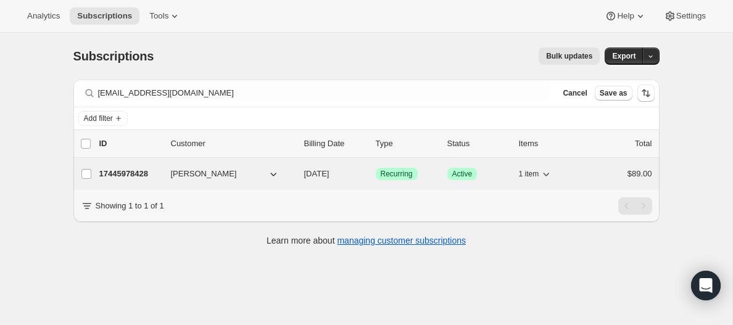
click at [126, 174] on p "17445978428" at bounding box center [130, 174] width 62 height 12
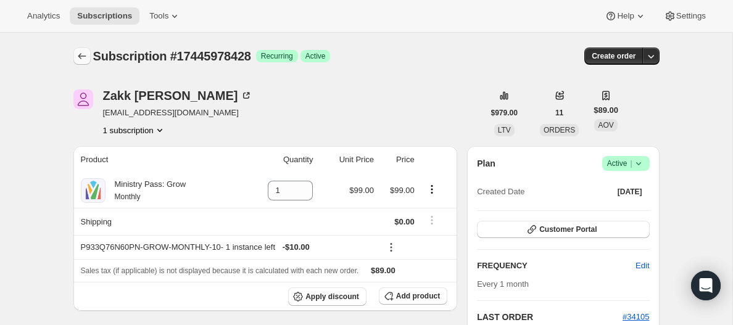
click at [81, 56] on icon "Subscriptions" at bounding box center [82, 56] width 8 height 6
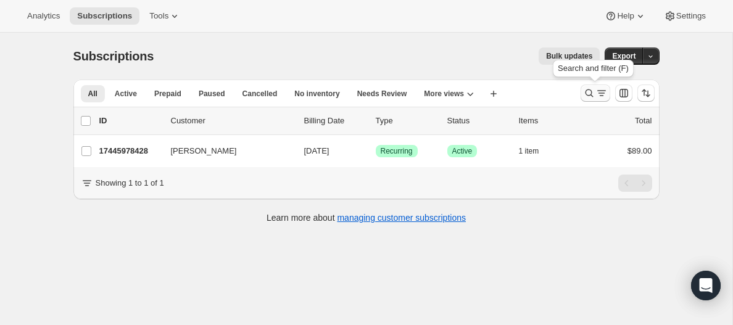
click at [593, 94] on icon "Search and filter results" at bounding box center [589, 93] width 12 height 12
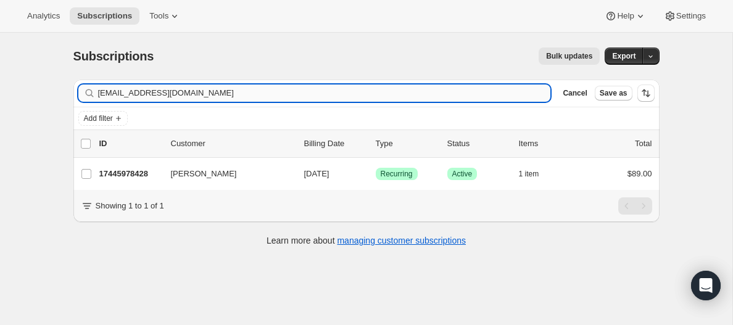
click at [185, 96] on input "[EMAIL_ADDRESS][DOMAIN_NAME]" at bounding box center [324, 93] width 453 height 17
type input "[EMAIL_ADDRESS][DOMAIN_NAME]"
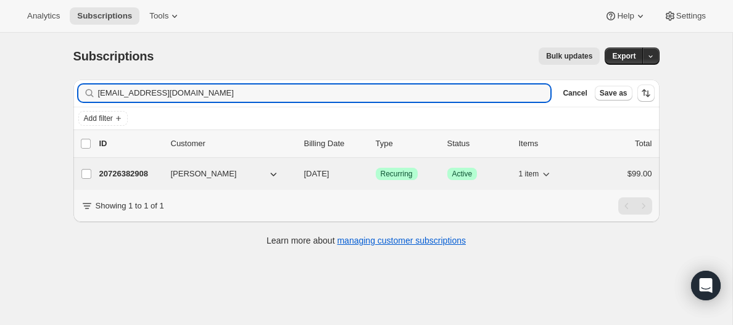
click at [123, 175] on p "20726382908" at bounding box center [130, 174] width 62 height 12
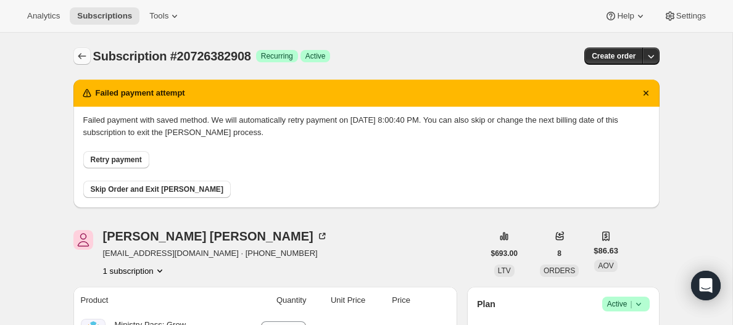
click at [83, 56] on icon "Subscriptions" at bounding box center [82, 56] width 12 height 12
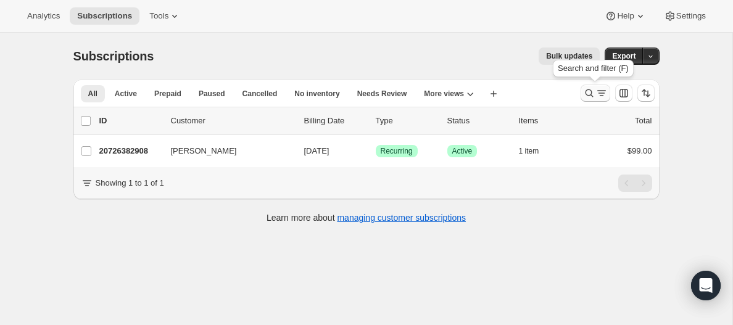
click at [600, 93] on icon "Search and filter results" at bounding box center [601, 93] width 7 height 1
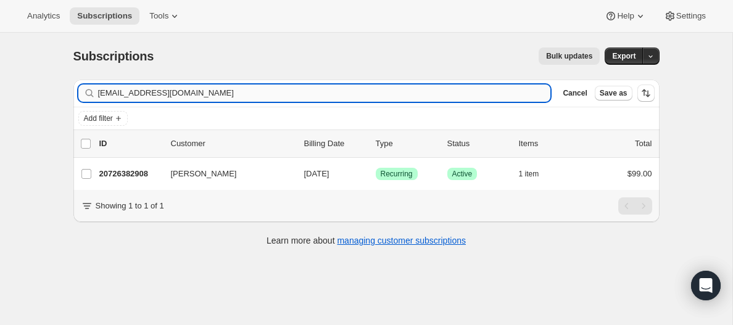
click at [162, 94] on input "[EMAIL_ADDRESS][DOMAIN_NAME]" at bounding box center [324, 93] width 453 height 17
type input "[EMAIL_ADDRESS][DOMAIN_NAME]"
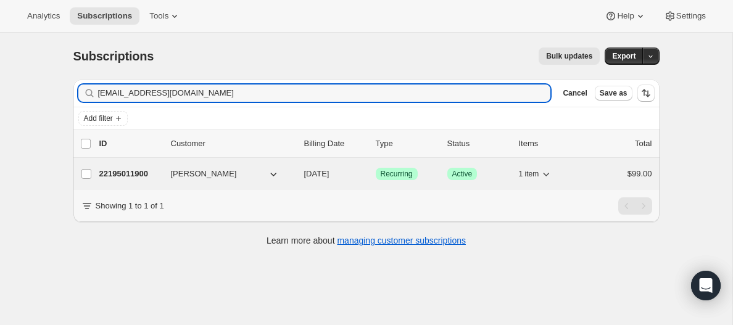
click at [131, 173] on p "22195011900" at bounding box center [130, 174] width 62 height 12
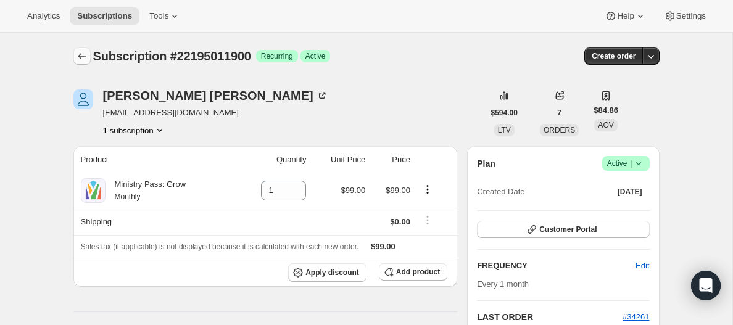
click at [83, 57] on icon "Subscriptions" at bounding box center [82, 56] width 12 height 12
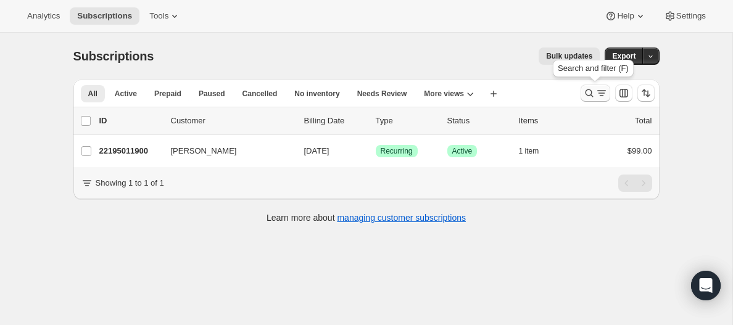
click at [599, 92] on icon "Search and filter results" at bounding box center [602, 93] width 12 height 12
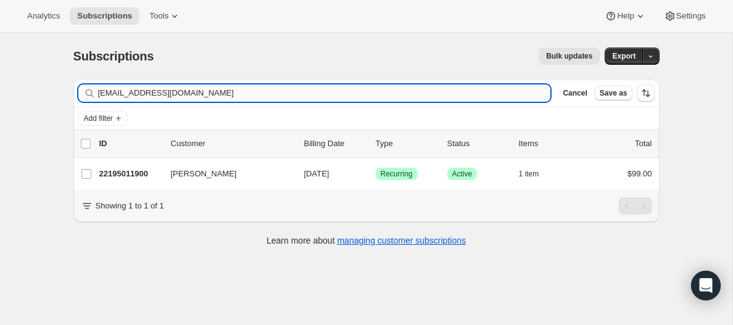
click at [136, 90] on input "[EMAIL_ADDRESS][DOMAIN_NAME]" at bounding box center [324, 93] width 453 height 17
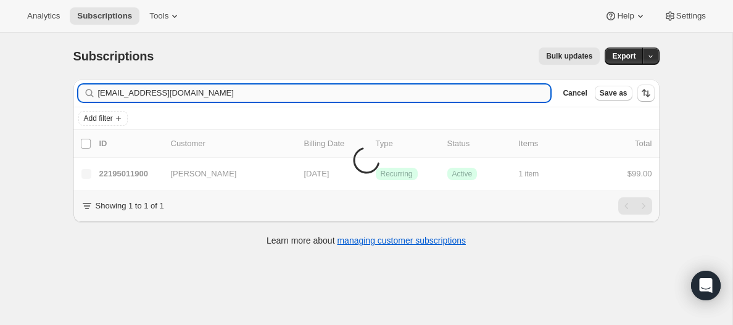
type input "[EMAIL_ADDRESS][DOMAIN_NAME]"
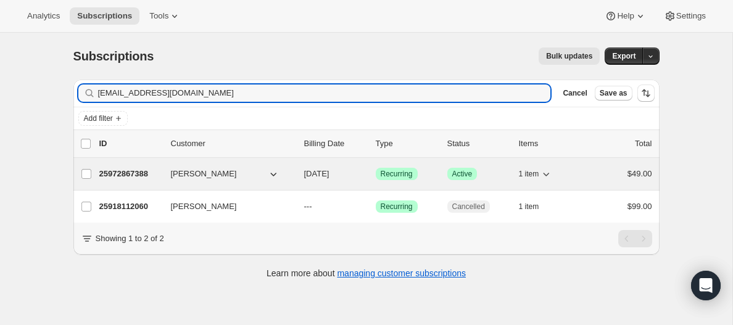
click at [133, 172] on p "25972867388" at bounding box center [130, 174] width 62 height 12
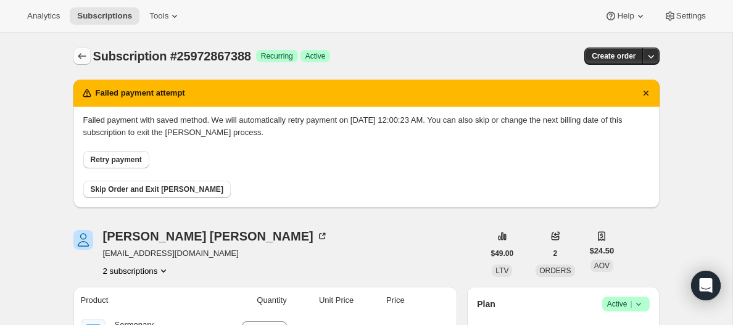
click at [83, 57] on icon "Subscriptions" at bounding box center [82, 56] width 12 height 12
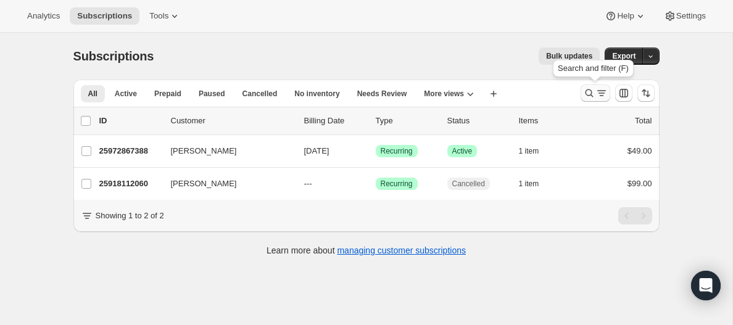
click at [591, 94] on icon "Search and filter results" at bounding box center [589, 94] width 8 height 8
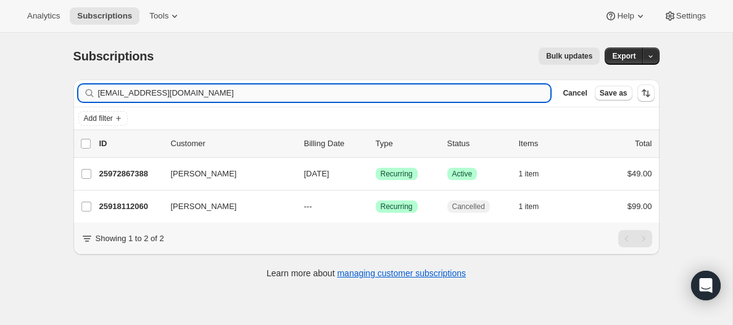
click at [154, 95] on input "[EMAIL_ADDRESS][DOMAIN_NAME]" at bounding box center [324, 93] width 453 height 17
type input "[PERSON_NAME][EMAIL_ADDRESS][PERSON_NAME][DOMAIN_NAME]"
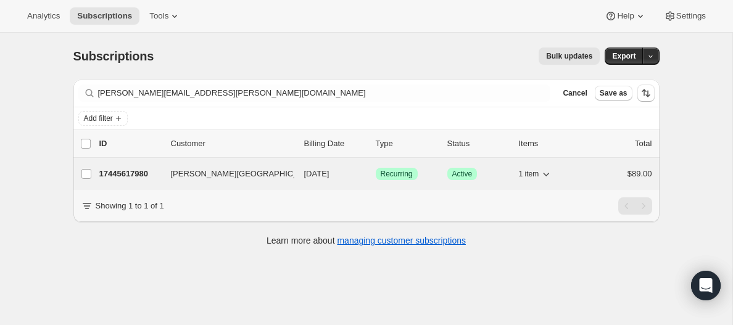
click at [133, 171] on p "17445617980" at bounding box center [130, 174] width 62 height 12
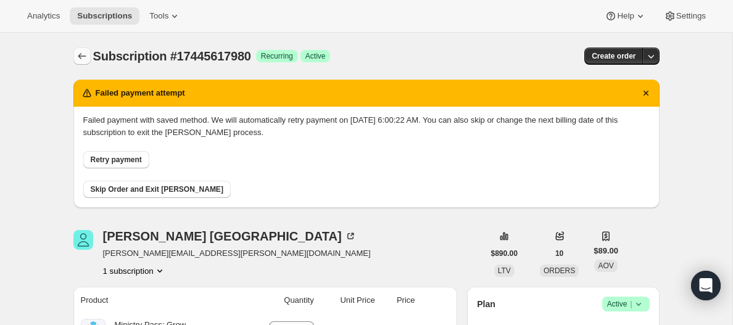
click at [80, 56] on icon "Subscriptions" at bounding box center [82, 56] width 8 height 6
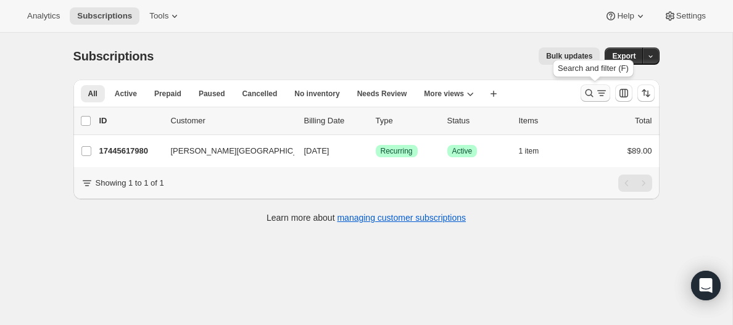
click at [598, 91] on icon "Search and filter results" at bounding box center [602, 93] width 12 height 12
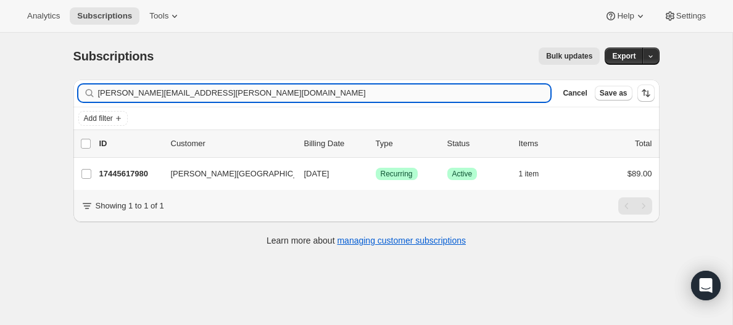
click at [170, 90] on input "[PERSON_NAME][EMAIL_ADDRESS][PERSON_NAME][DOMAIN_NAME]" at bounding box center [324, 93] width 453 height 17
type input "[PERSON_NAME][EMAIL_ADDRESS][PERSON_NAME][DOMAIN_NAME]"
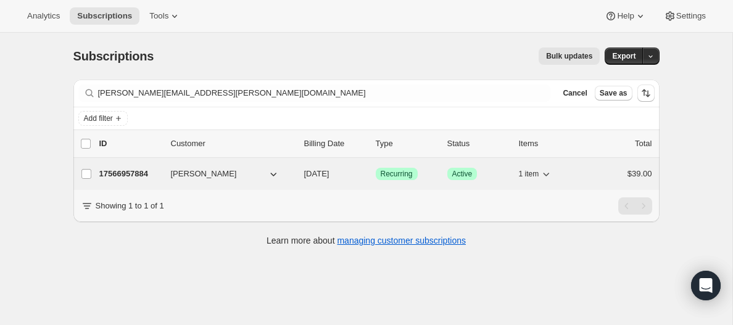
click at [117, 174] on p "17566957884" at bounding box center [130, 174] width 62 height 12
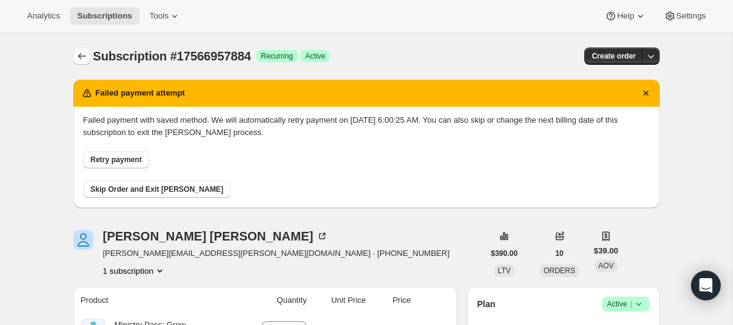
click at [77, 52] on icon "Subscriptions" at bounding box center [82, 56] width 12 height 12
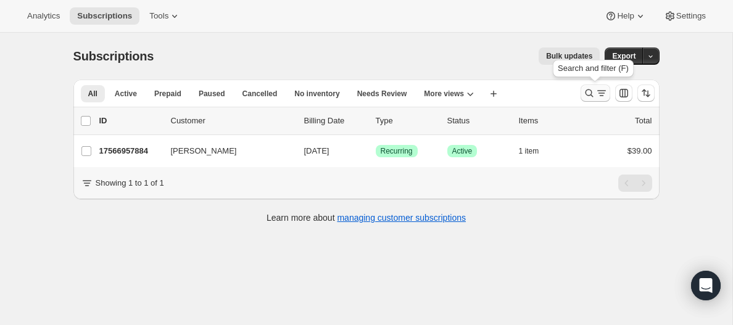
click at [597, 94] on icon "Search and filter results" at bounding box center [602, 93] width 12 height 12
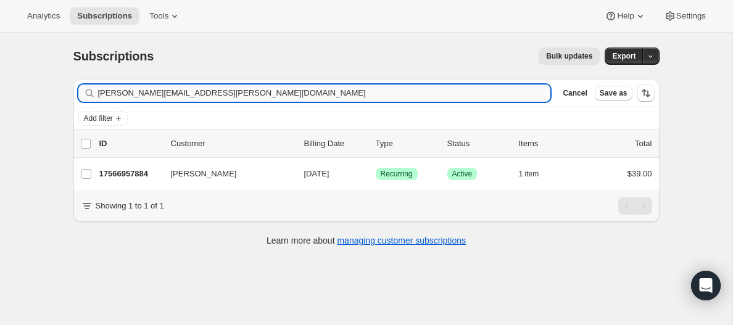
click at [196, 92] on input "[PERSON_NAME][EMAIL_ADDRESS][PERSON_NAME][DOMAIN_NAME]" at bounding box center [324, 93] width 453 height 17
type input "[PERSON_NAME][EMAIL_ADDRESS][DOMAIN_NAME]"
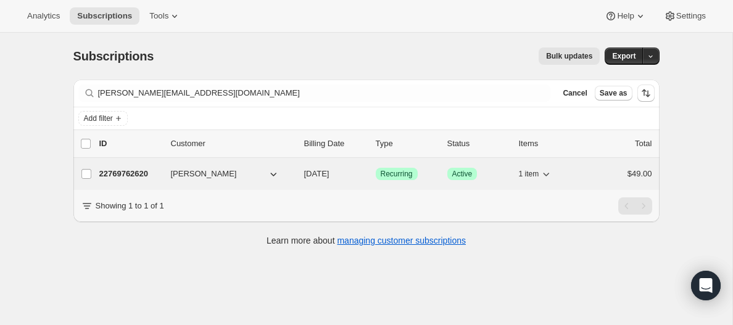
click at [124, 173] on p "22769762620" at bounding box center [130, 174] width 62 height 12
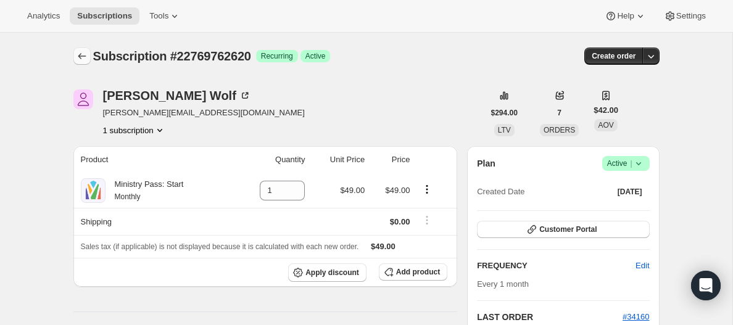
click at [78, 54] on icon "Subscriptions" at bounding box center [82, 56] width 12 height 12
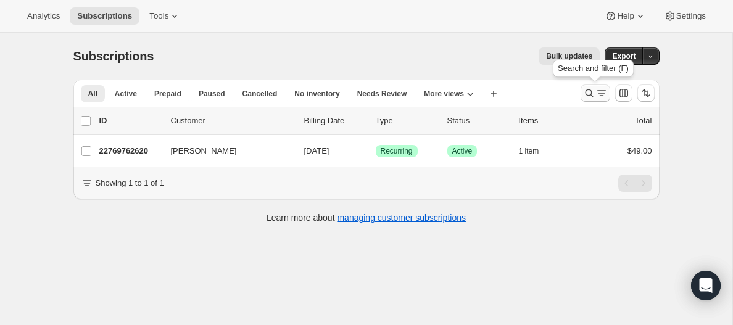
click at [599, 90] on icon "Search and filter results" at bounding box center [602, 93] width 12 height 12
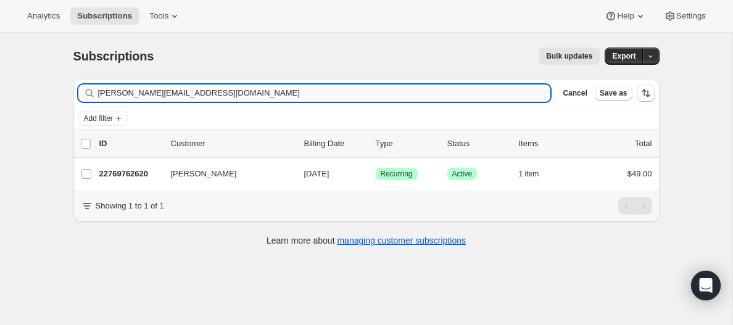
click at [198, 92] on input "[PERSON_NAME][EMAIL_ADDRESS][DOMAIN_NAME]" at bounding box center [324, 93] width 453 height 17
click at [193, 83] on div "Filter subscribers [PERSON_NAME][EMAIL_ADDRESS][DOMAIN_NAME] Clear Cancel Save …" at bounding box center [366, 93] width 586 height 27
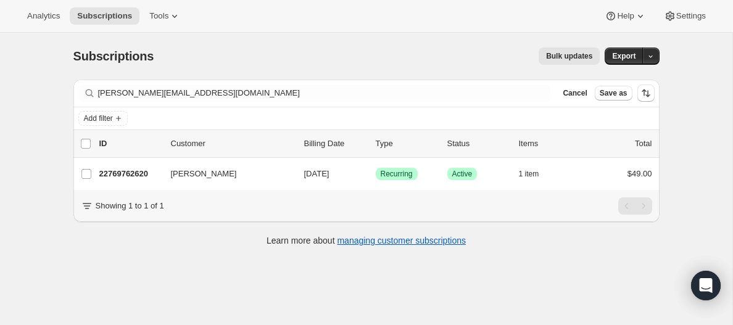
click at [193, 83] on div "Filter subscribers [PERSON_NAME][EMAIL_ADDRESS][DOMAIN_NAME] Clear Cancel Save …" at bounding box center [366, 93] width 586 height 27
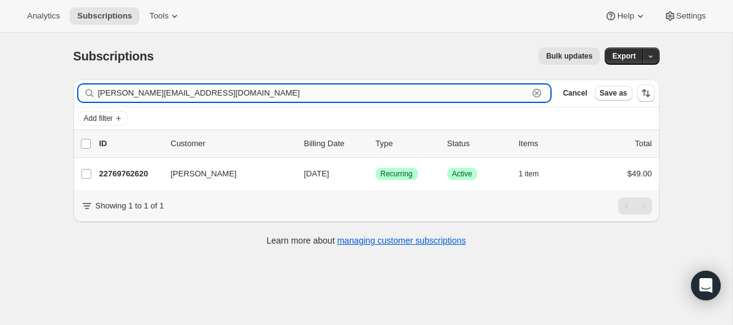
click at [191, 93] on input "[PERSON_NAME][EMAIL_ADDRESS][DOMAIN_NAME]" at bounding box center [313, 93] width 431 height 17
paste input "[EMAIL_ADDRESS][DOMAIN_NAME]"
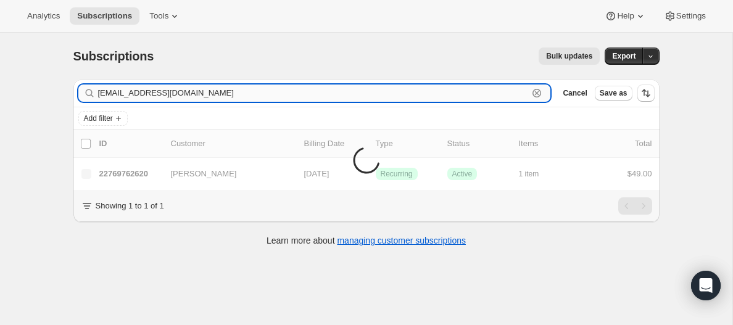
type input "[EMAIL_ADDRESS][DOMAIN_NAME]"
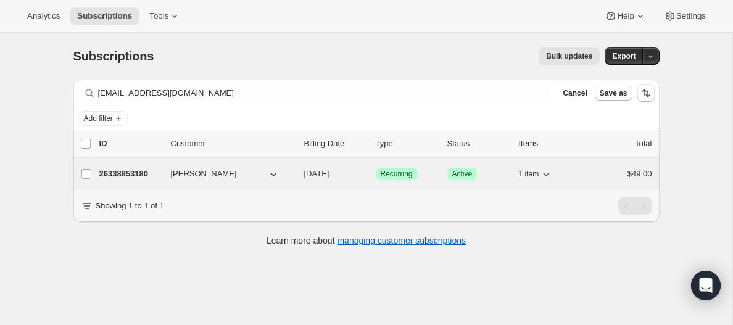
click at [141, 174] on p "26338853180" at bounding box center [130, 174] width 62 height 12
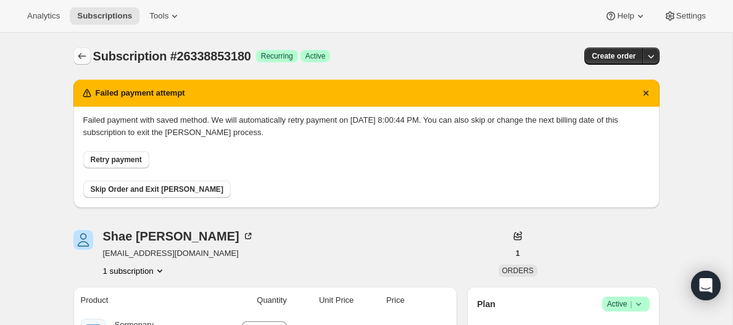
click at [76, 53] on icon "Subscriptions" at bounding box center [82, 56] width 12 height 12
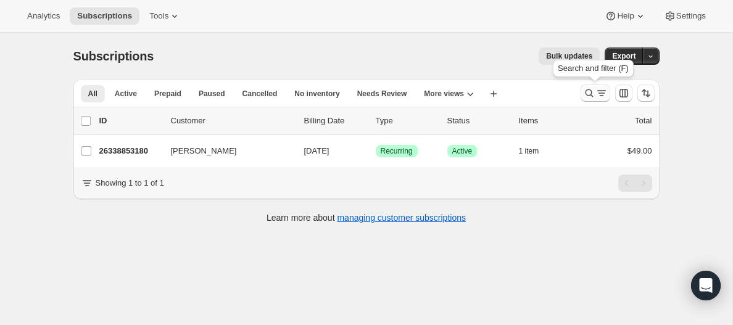
click at [599, 93] on icon "Search and filter results" at bounding box center [601, 93] width 7 height 1
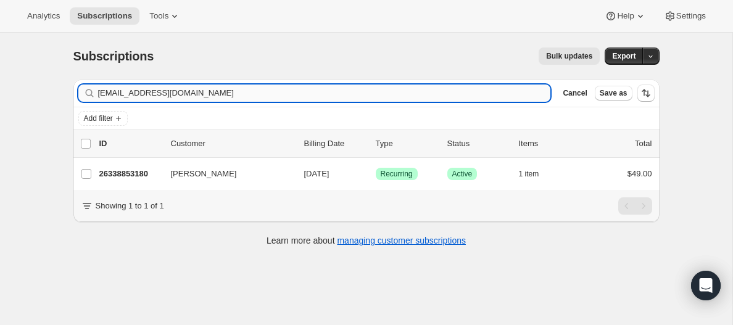
click at [242, 91] on input "[EMAIL_ADDRESS][DOMAIN_NAME]" at bounding box center [324, 93] width 453 height 17
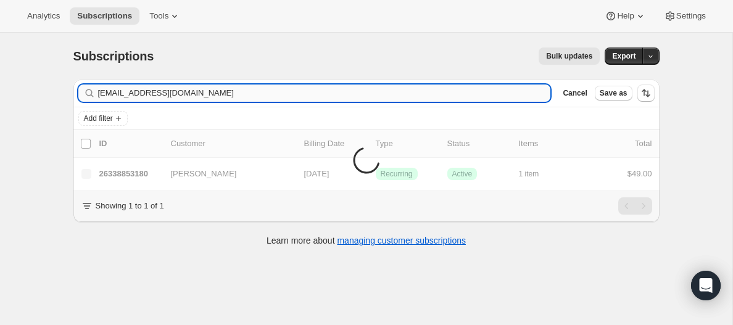
type input "[EMAIL_ADDRESS][DOMAIN_NAME]"
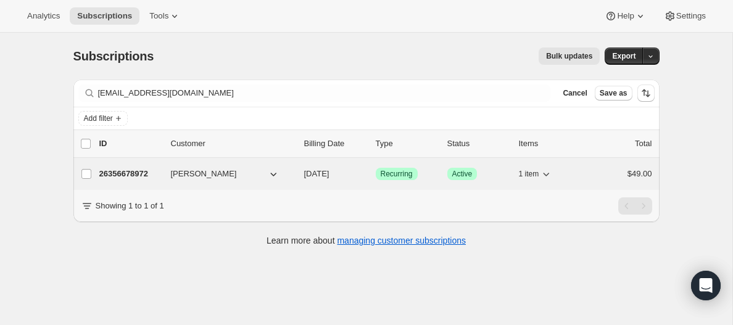
click at [130, 175] on p "26356678972" at bounding box center [130, 174] width 62 height 12
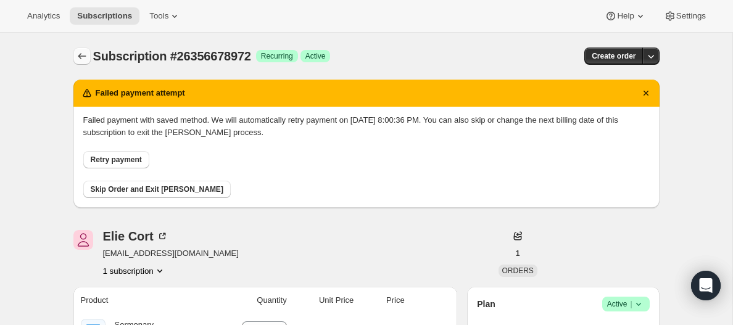
click at [76, 52] on icon "Subscriptions" at bounding box center [82, 56] width 12 height 12
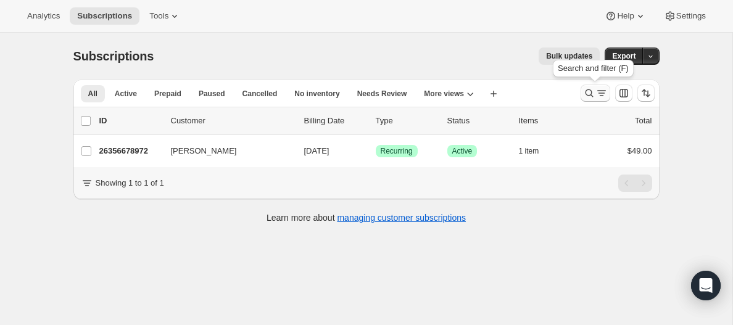
click at [602, 95] on icon "Search and filter results" at bounding box center [602, 93] width 12 height 12
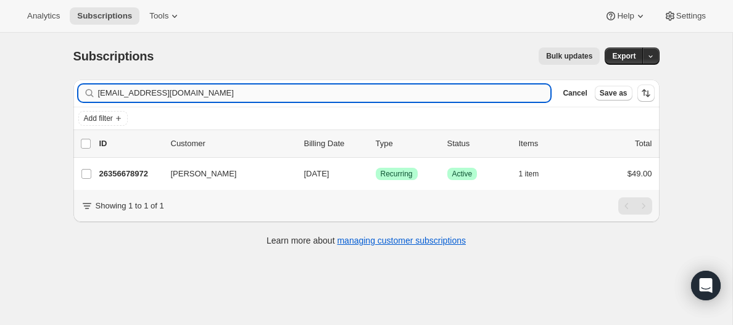
click at [176, 91] on input "[EMAIL_ADDRESS][DOMAIN_NAME]" at bounding box center [324, 93] width 453 height 17
click at [176, 91] on input "[PERSON_NAME][EMAIL_ADDRESS][DOMAIN_NAME]" at bounding box center [324, 93] width 453 height 17
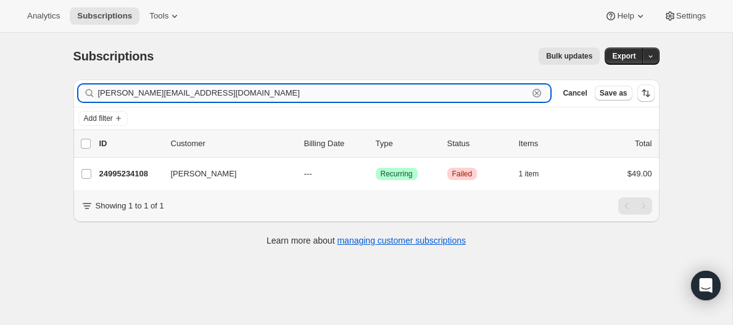
click at [185, 89] on input "[PERSON_NAME][EMAIL_ADDRESS][DOMAIN_NAME]" at bounding box center [313, 93] width 431 height 17
paste input "[EMAIL_ADDRESS][DOMAIN_NAME]"
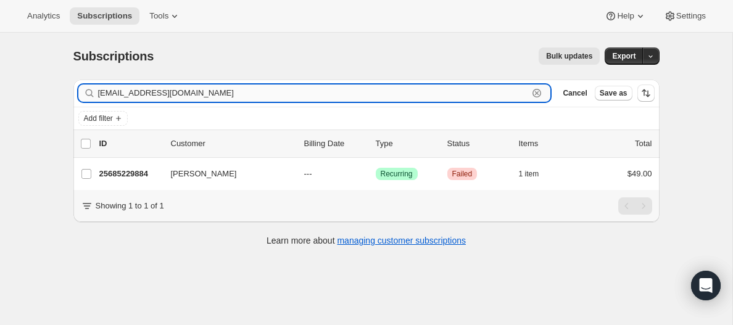
click at [194, 91] on input "[EMAIL_ADDRESS][DOMAIN_NAME]" at bounding box center [313, 93] width 431 height 17
paste input "[PERSON_NAME][EMAIL_ADDRESS][DOMAIN_NAME]"
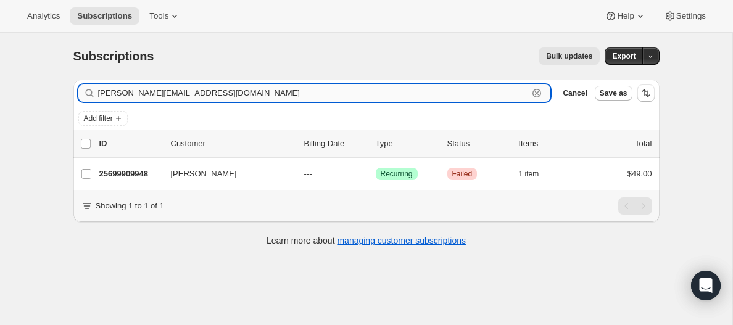
click at [165, 94] on input "[PERSON_NAME][EMAIL_ADDRESS][DOMAIN_NAME]" at bounding box center [313, 93] width 431 height 17
paste input "[EMAIL_ADDRESS]"
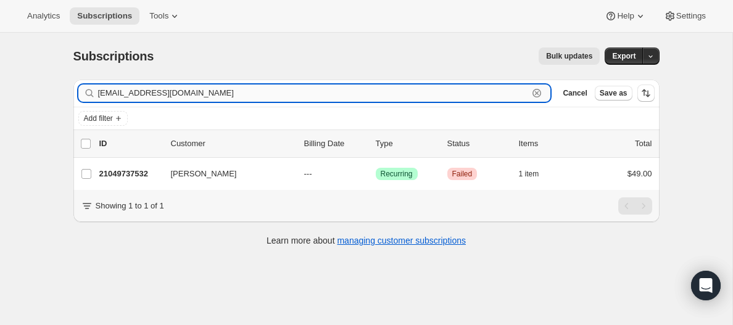
click at [170, 96] on input "[EMAIL_ADDRESS][DOMAIN_NAME]" at bounding box center [313, 93] width 431 height 17
paste input "[EMAIL_ADDRESS][PERSON_NAME][DOMAIN_NAME]"
click at [165, 91] on input "[EMAIL_ADDRESS][PERSON_NAME][DOMAIN_NAME]" at bounding box center [313, 93] width 431 height 17
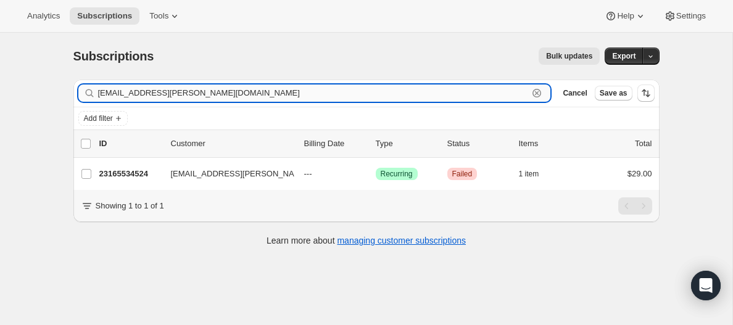
click at [165, 91] on input "[EMAIL_ADDRESS][PERSON_NAME][DOMAIN_NAME]" at bounding box center [313, 93] width 431 height 17
paste input "[EMAIL_ADDRESS][DOMAIN_NAME]"
click at [149, 93] on input "[EMAIL_ADDRESS][DOMAIN_NAME]" at bounding box center [313, 93] width 431 height 17
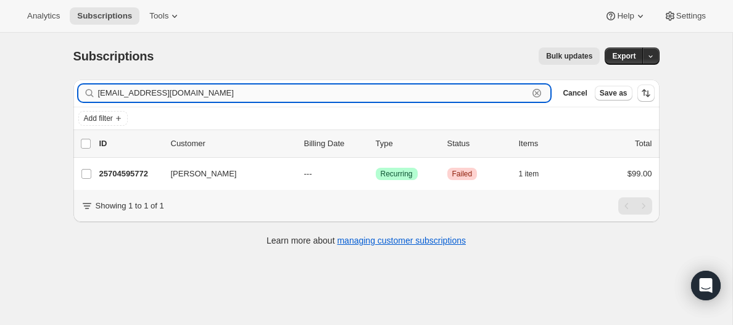
click at [149, 93] on input "[EMAIL_ADDRESS][DOMAIN_NAME]" at bounding box center [313, 93] width 431 height 17
paste input "naclara123@hot"
type input "[EMAIL_ADDRESS][DOMAIN_NAME]"
